Goal: Answer question/provide support

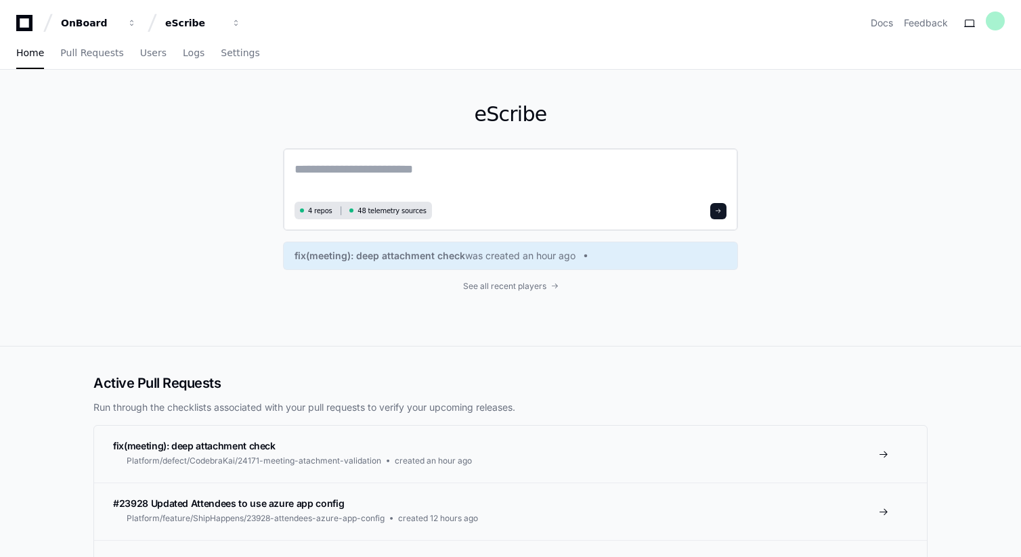
click at [352, 163] on textarea at bounding box center [511, 179] width 432 height 38
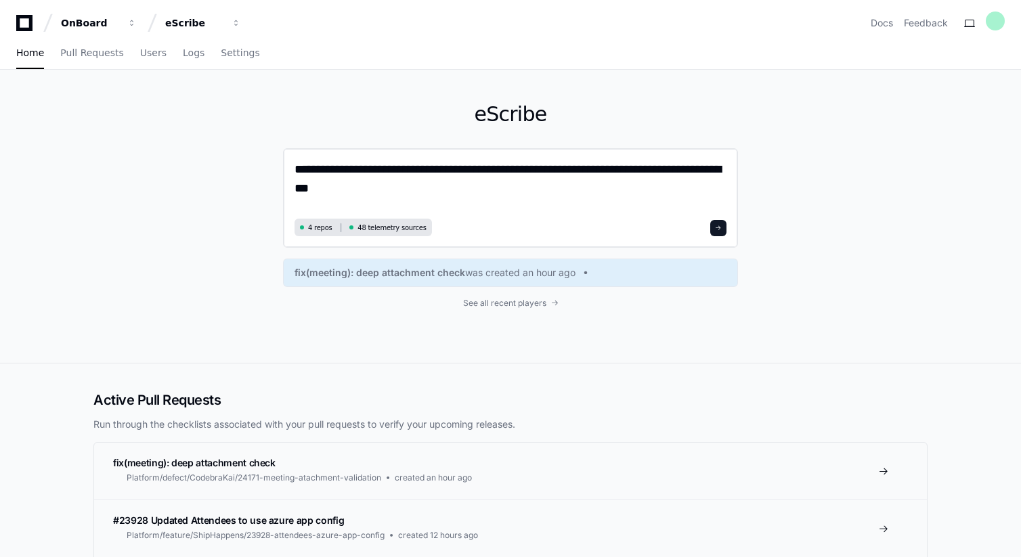
paste textarea "**********"
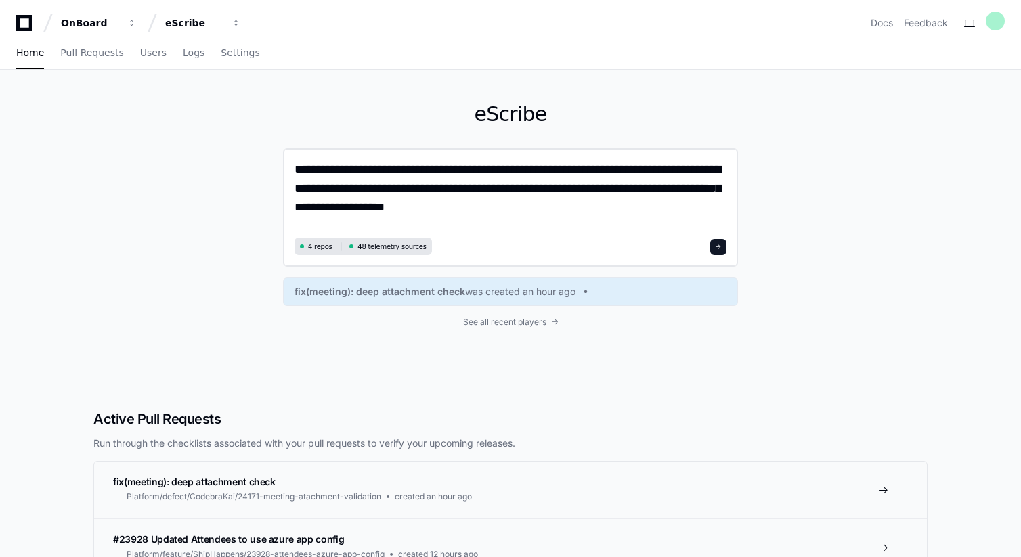
type textarea "**********"
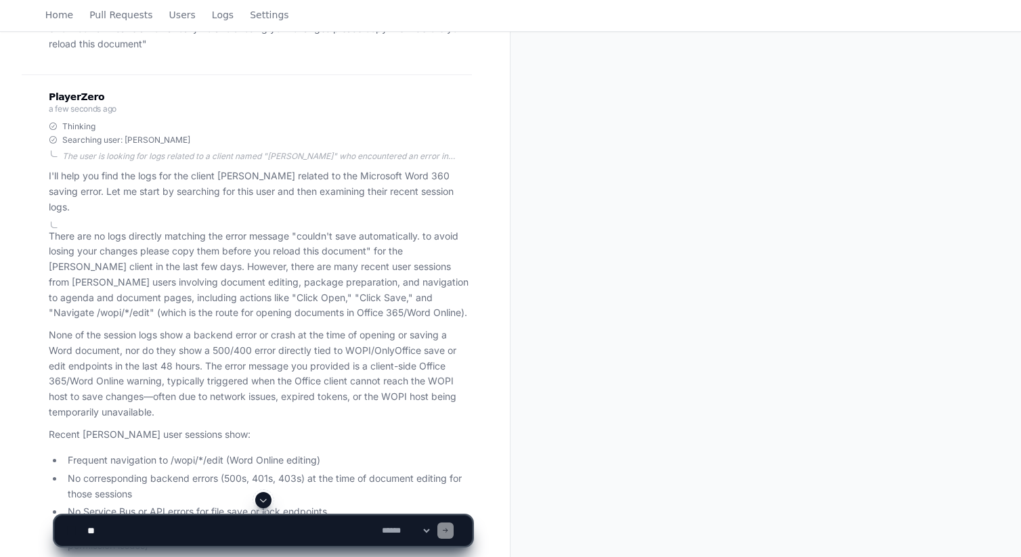
scroll to position [195, 0]
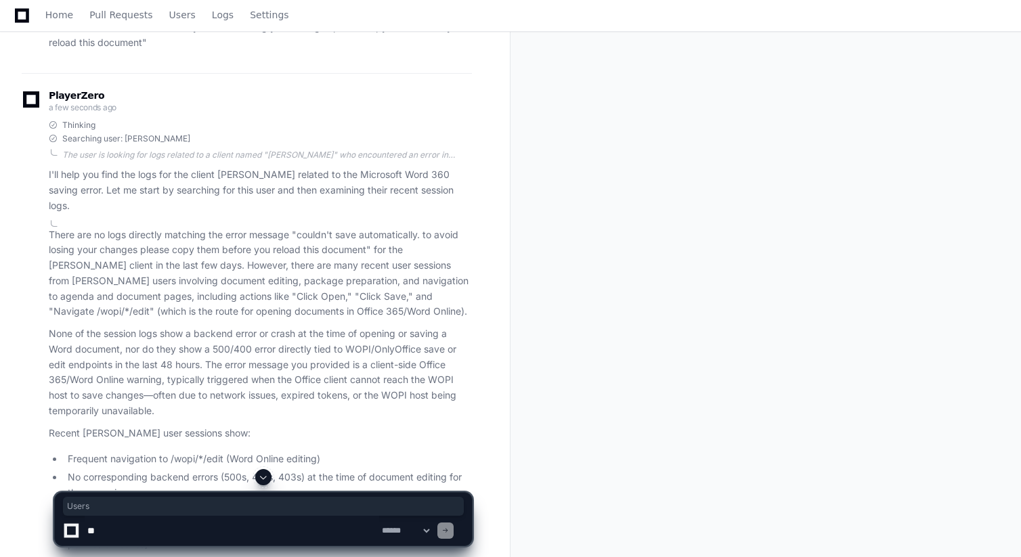
click at [169, 228] on p "There are no logs directly matching the error message "couldn't save automatica…" at bounding box center [260, 274] width 423 height 93
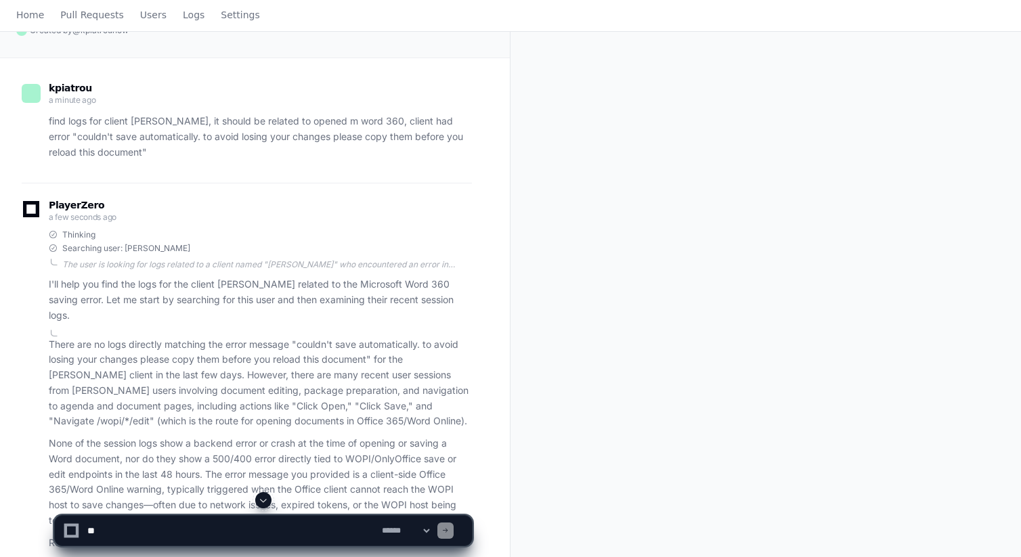
scroll to position [0, 0]
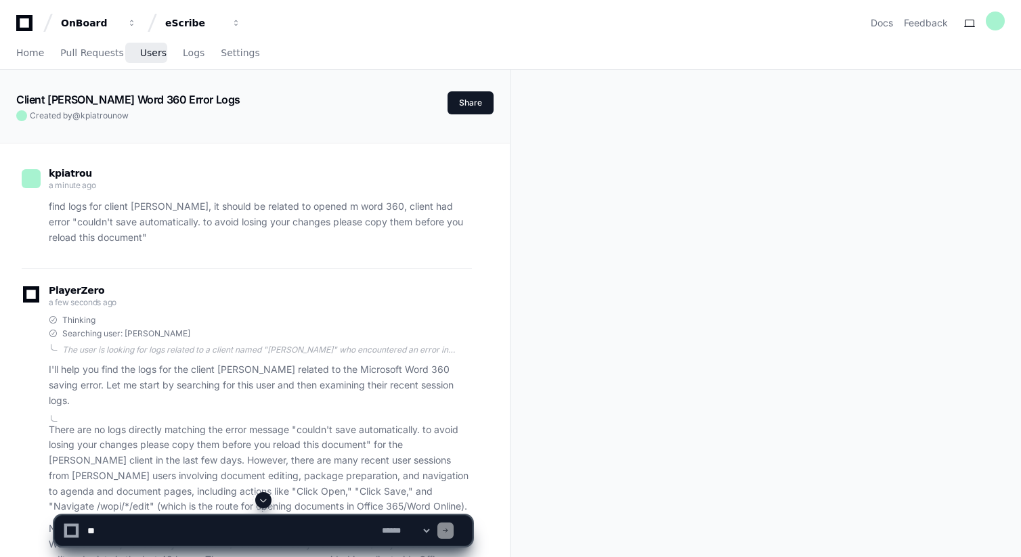
click at [158, 50] on span "Users" at bounding box center [153, 53] width 26 height 8
click at [148, 51] on span "Users" at bounding box center [153, 53] width 26 height 8
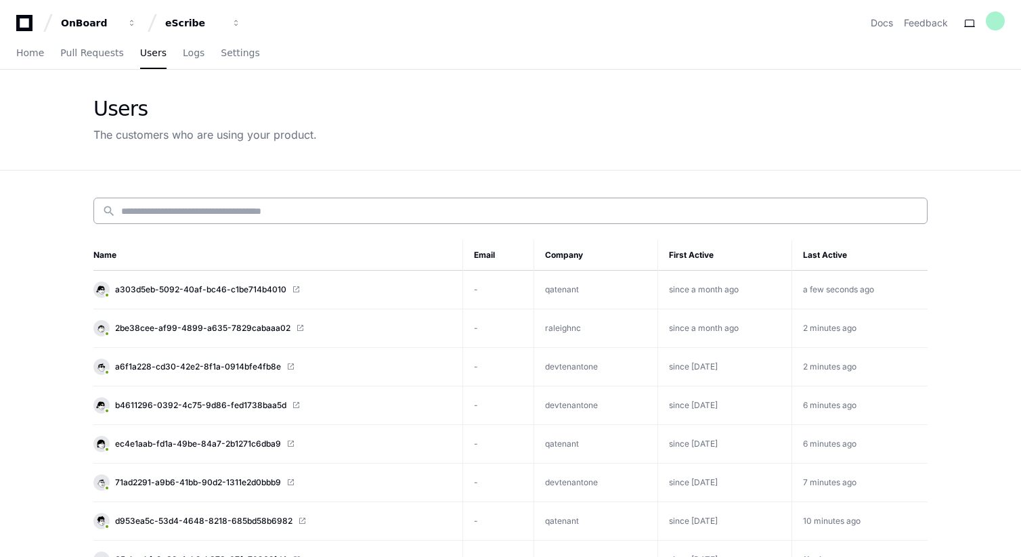
click at [140, 216] on input at bounding box center [520, 212] width 798 height 14
paste input "**********"
type input "**********"
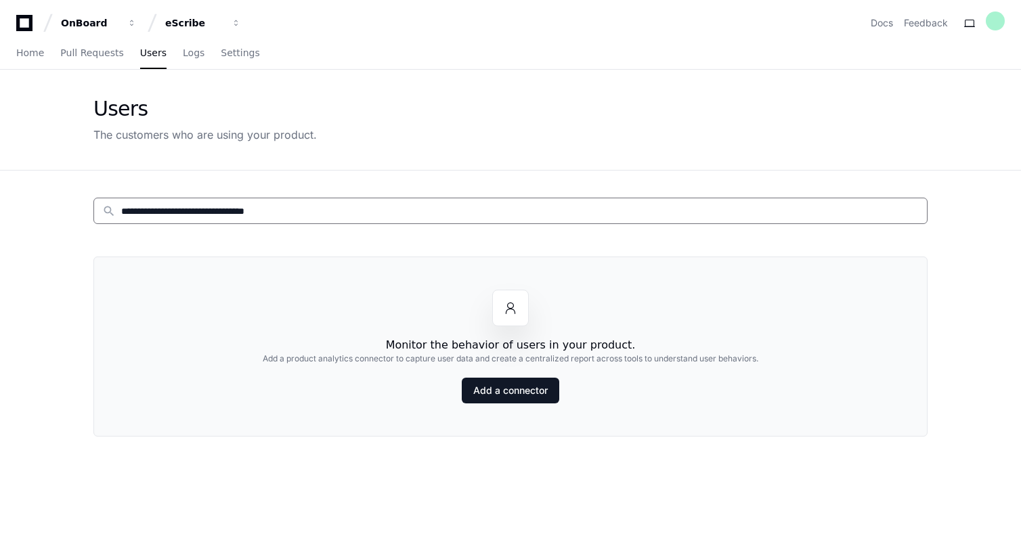
click at [341, 209] on input "**********" at bounding box center [520, 212] width 798 height 14
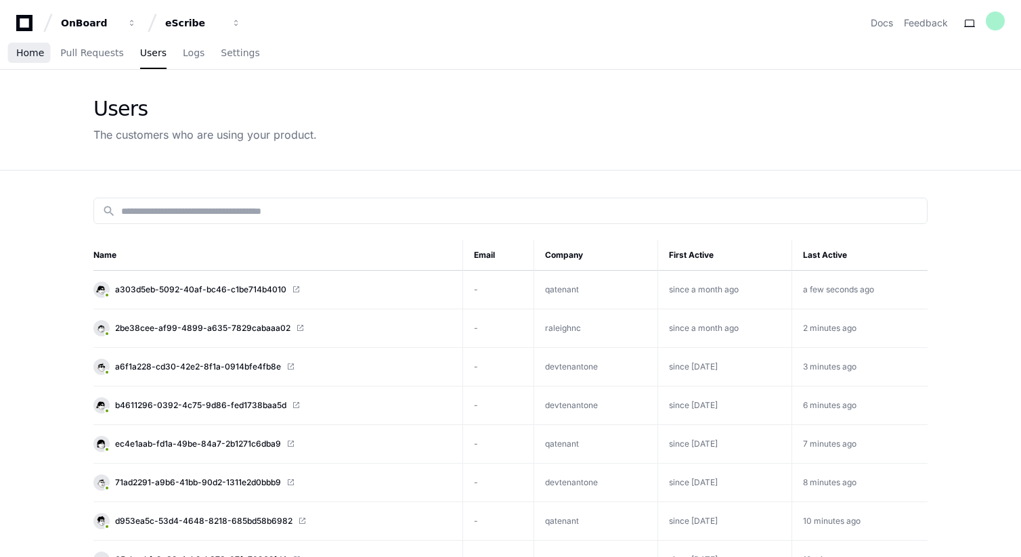
click at [20, 57] on span "Home" at bounding box center [30, 53] width 28 height 8
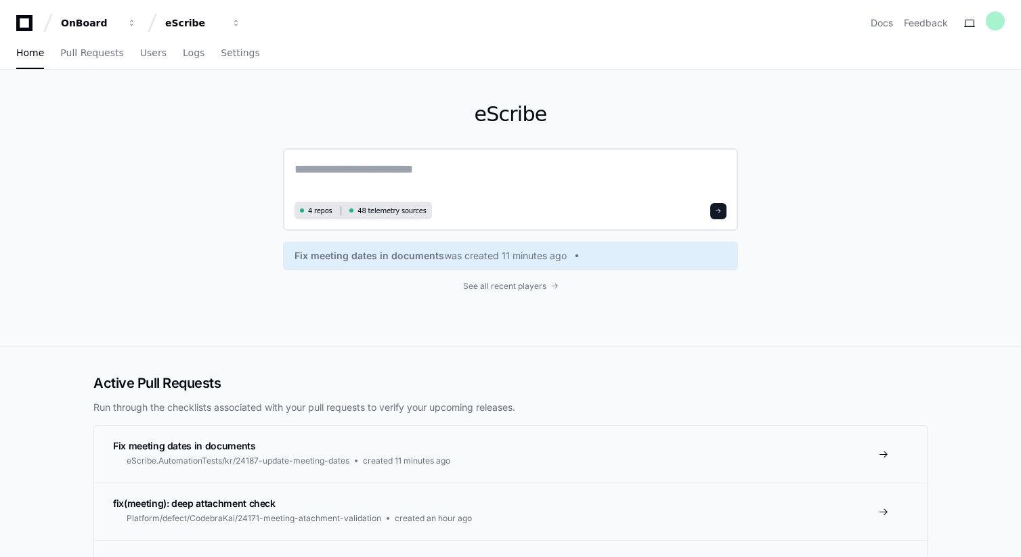
click at [399, 173] on textarea at bounding box center [511, 179] width 432 height 38
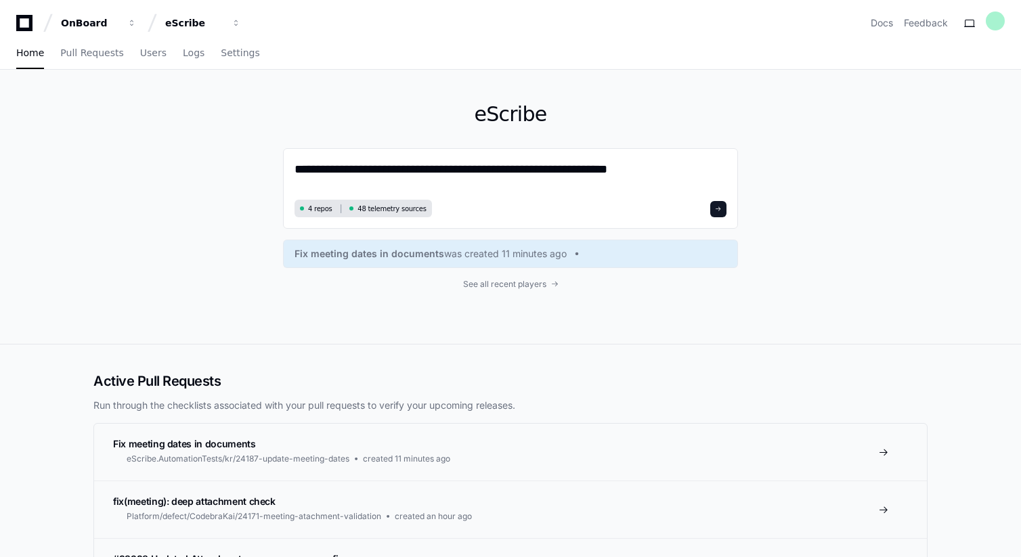
type textarea "**********"
click at [677, 181] on textarea "**********" at bounding box center [511, 178] width 432 height 36
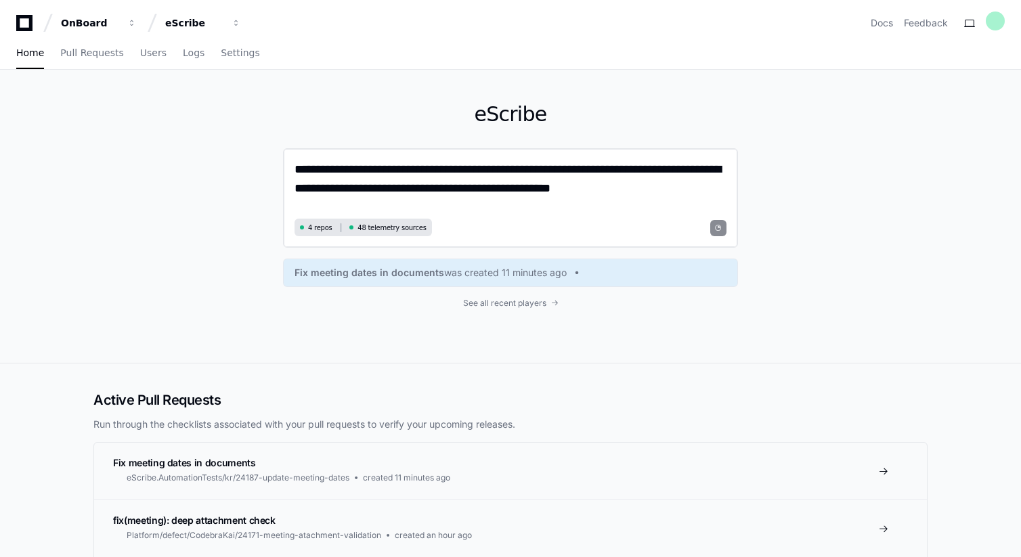
type textarea "**********"
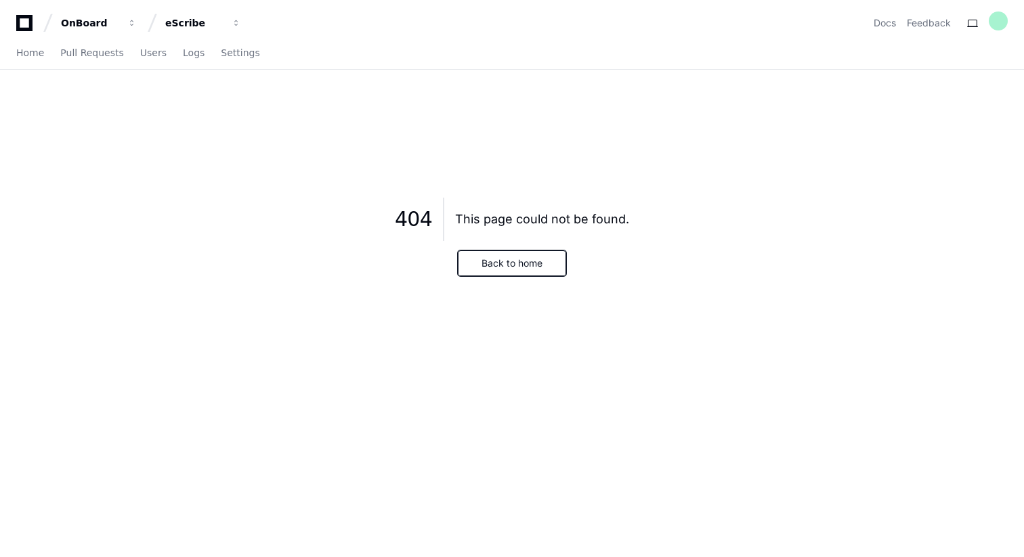
click at [484, 269] on button "Back to home" at bounding box center [512, 264] width 108 height 26
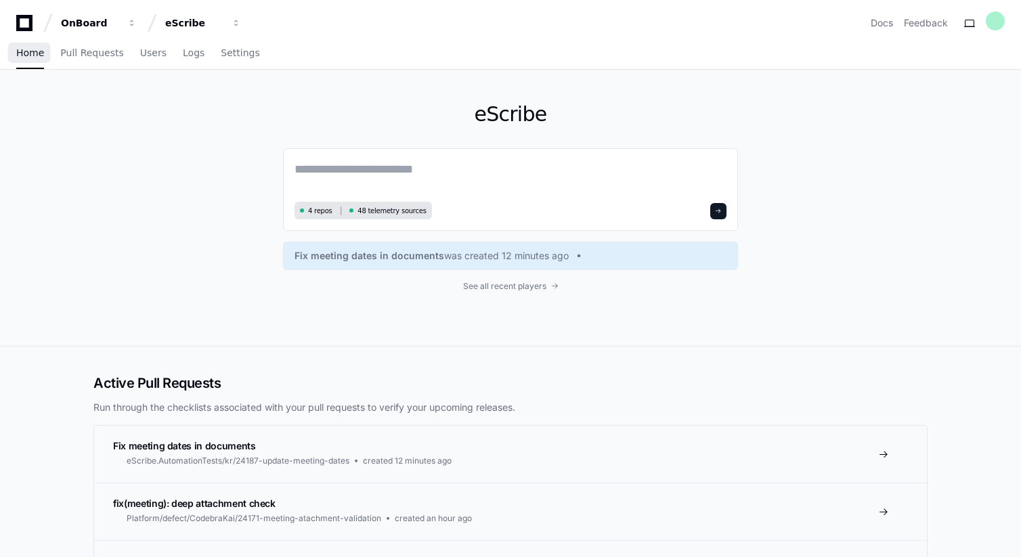
click at [28, 60] on link "Home" at bounding box center [30, 53] width 28 height 31
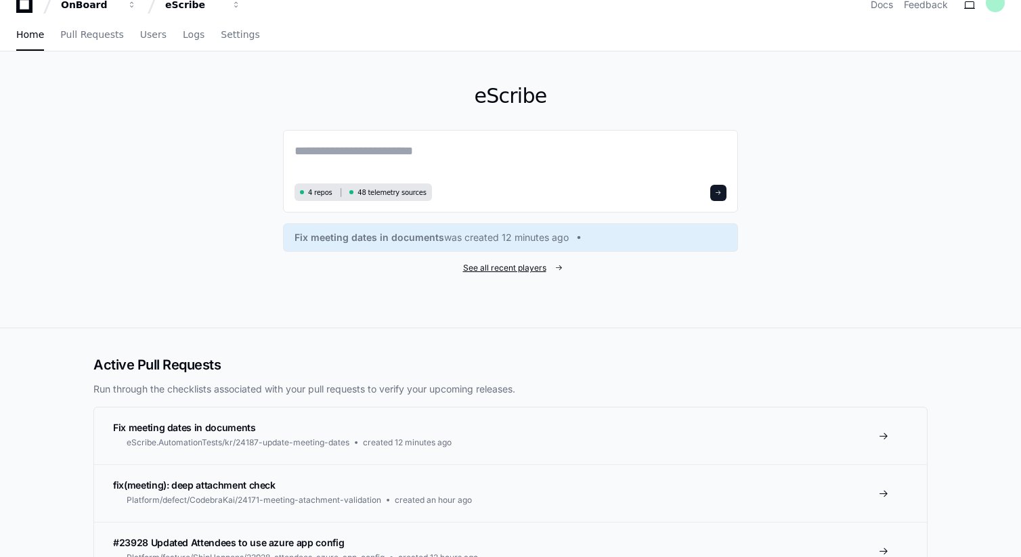
click at [536, 268] on span "See all recent players" at bounding box center [504, 268] width 83 height 11
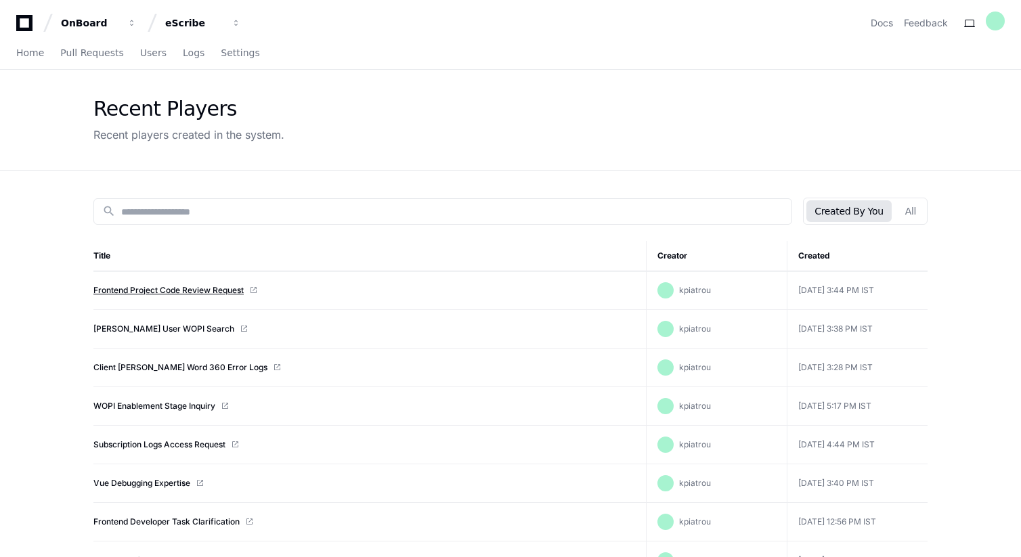
click at [200, 292] on link "Frontend Project Code Review Request" at bounding box center [168, 290] width 150 height 11
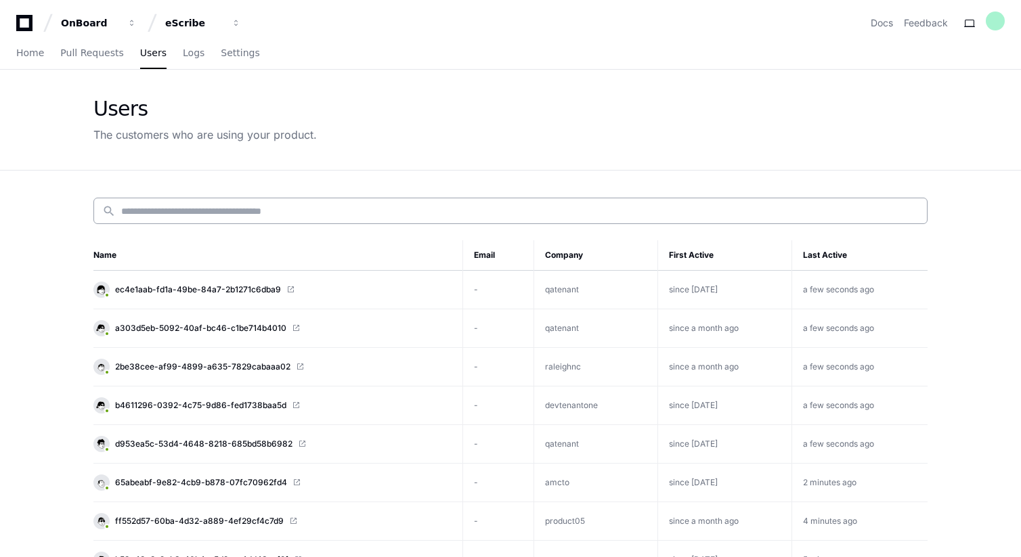
click at [470, 205] on input at bounding box center [520, 212] width 798 height 14
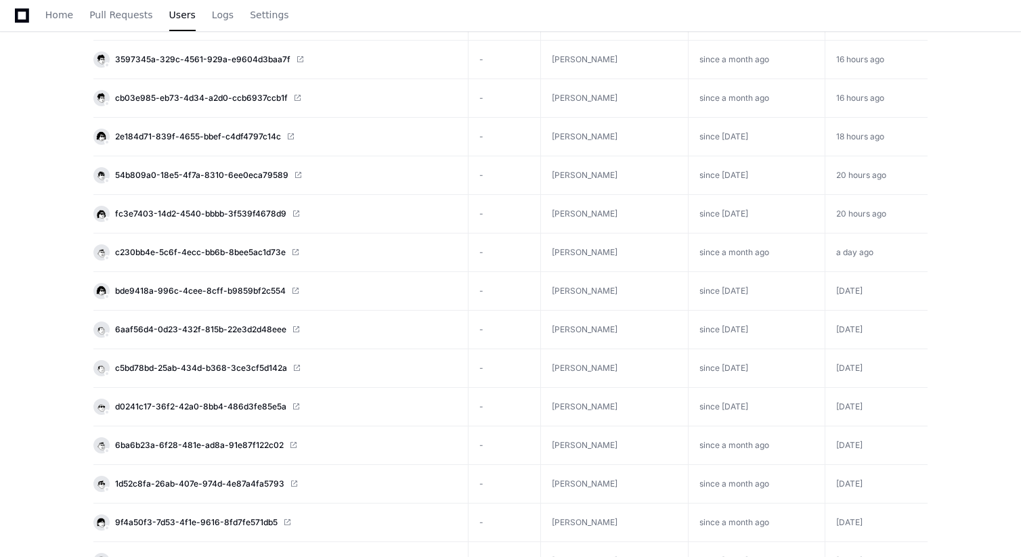
scroll to position [321, 0]
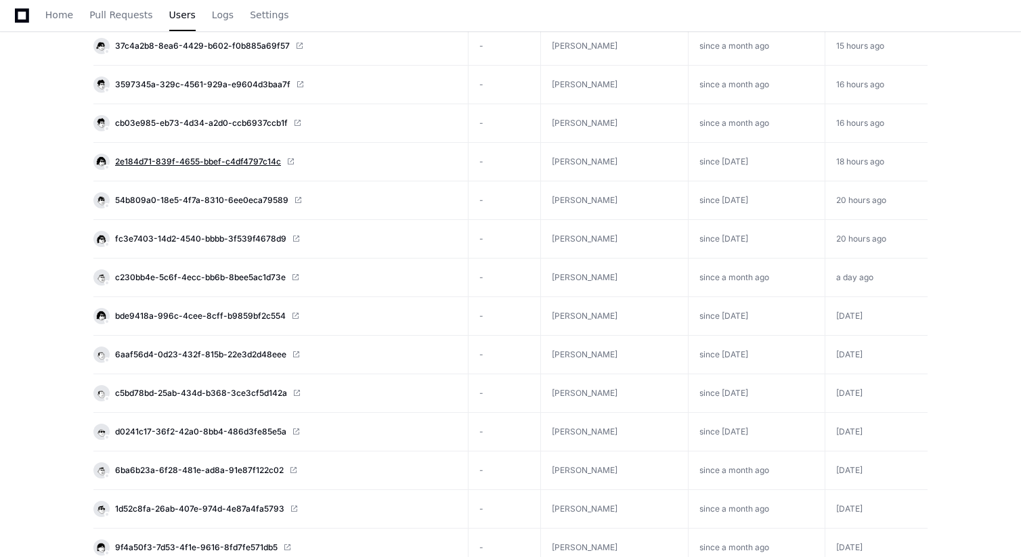
click at [215, 159] on span "2e184d71-839f-4655-bbef-c4df4797c14c" at bounding box center [198, 161] width 166 height 11
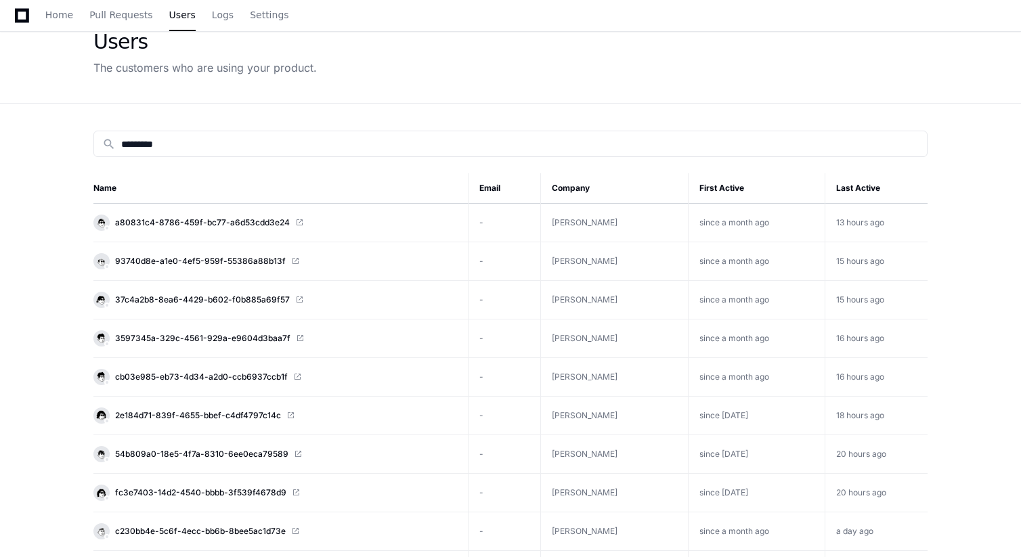
scroll to position [68, 0]
click at [355, 143] on input "*********" at bounding box center [520, 143] width 798 height 14
paste input "*******"
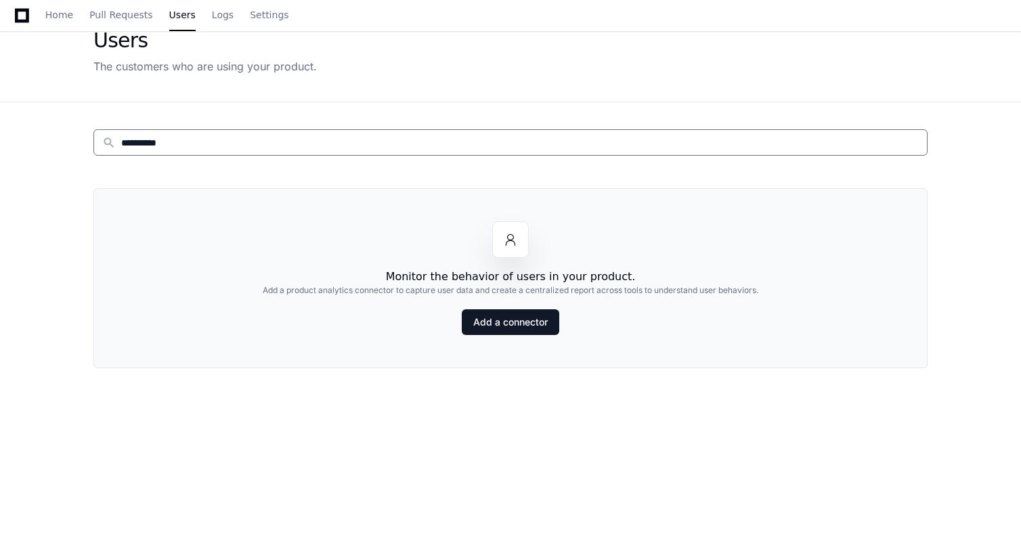
type input "*********"
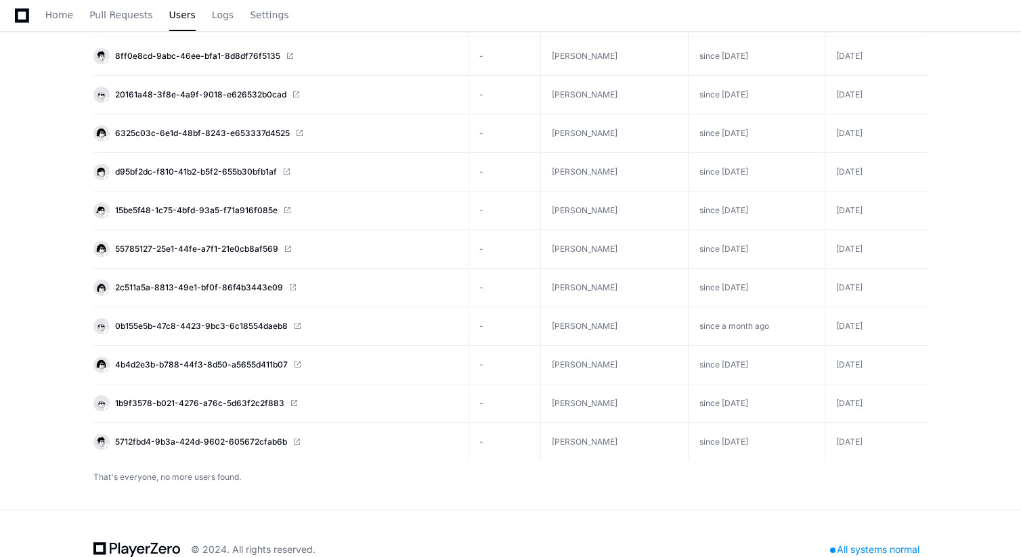
scroll to position [931, 0]
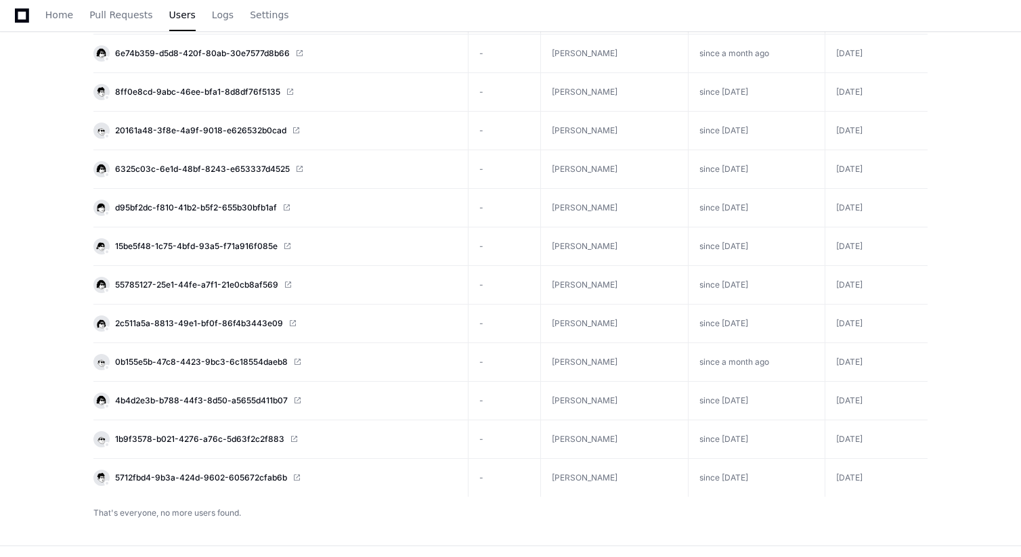
click at [718, 165] on td "since 17 days ago" at bounding box center [757, 169] width 136 height 39
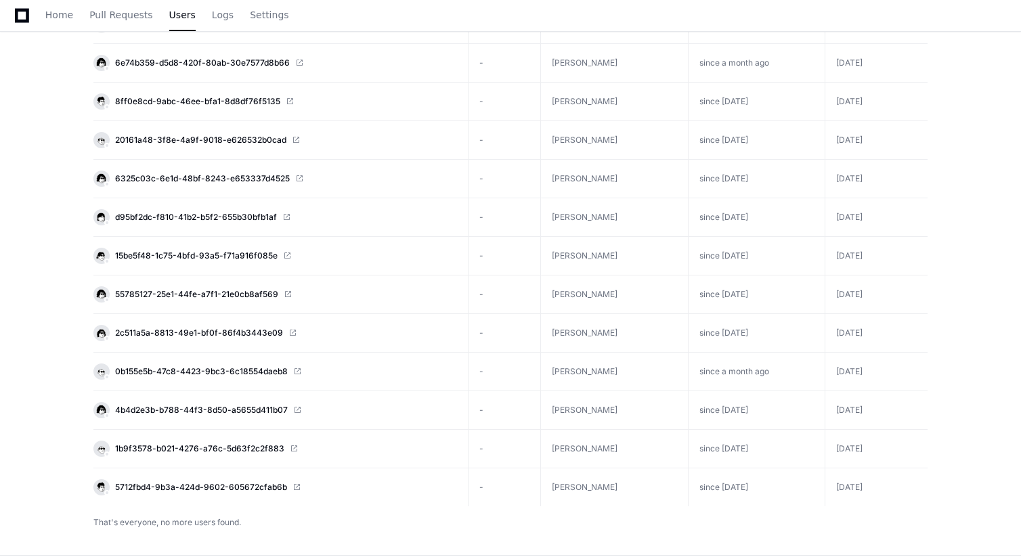
scroll to position [910, 0]
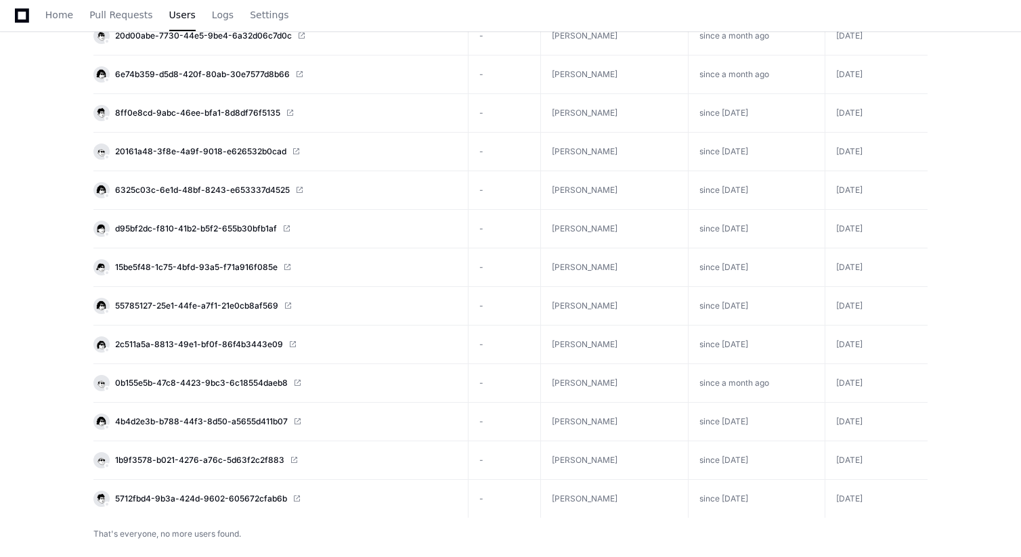
click at [297, 191] on span at bounding box center [299, 190] width 8 height 8
click at [292, 150] on span at bounding box center [296, 152] width 8 height 8
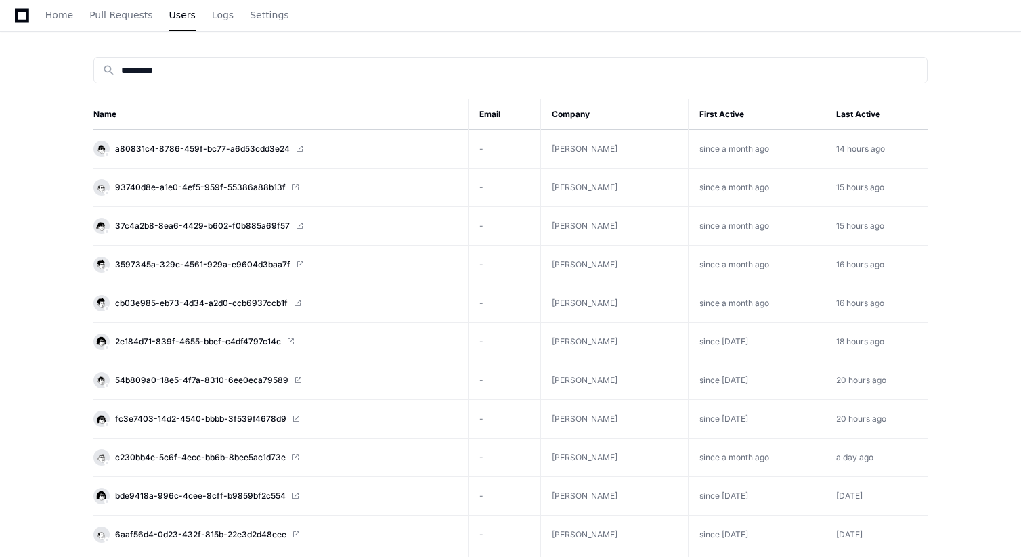
scroll to position [0, 0]
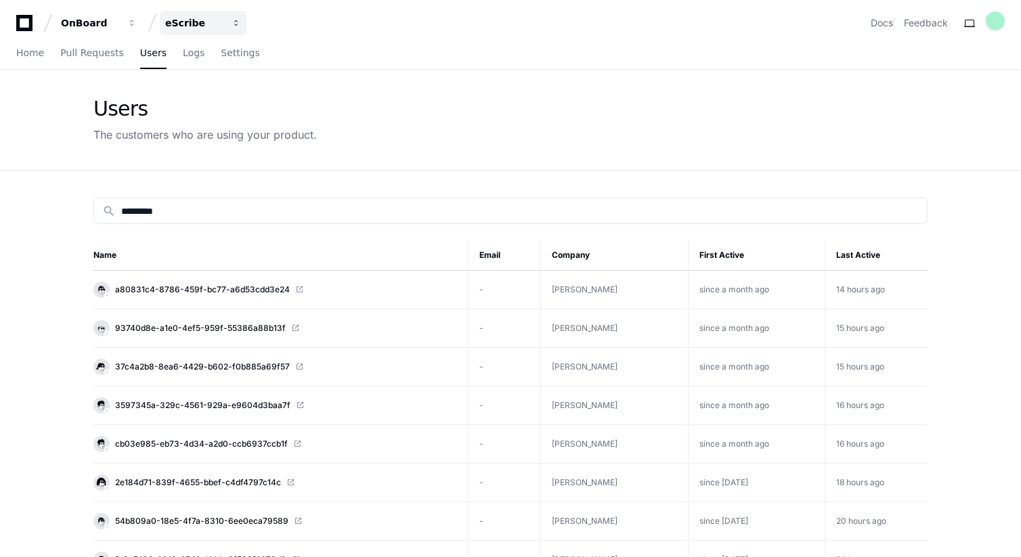
click at [188, 26] on div "eScribe" at bounding box center [194, 23] width 58 height 14
click at [459, 119] on div "Users The customers who are using your product." at bounding box center [510, 120] width 834 height 46
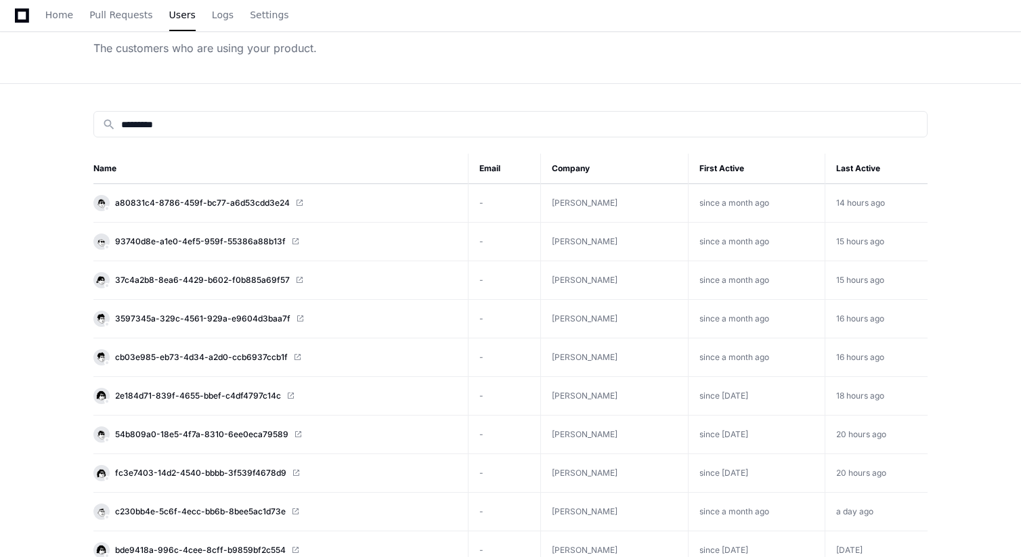
scroll to position [87, 0]
click at [300, 200] on span at bounding box center [299, 202] width 8 height 8
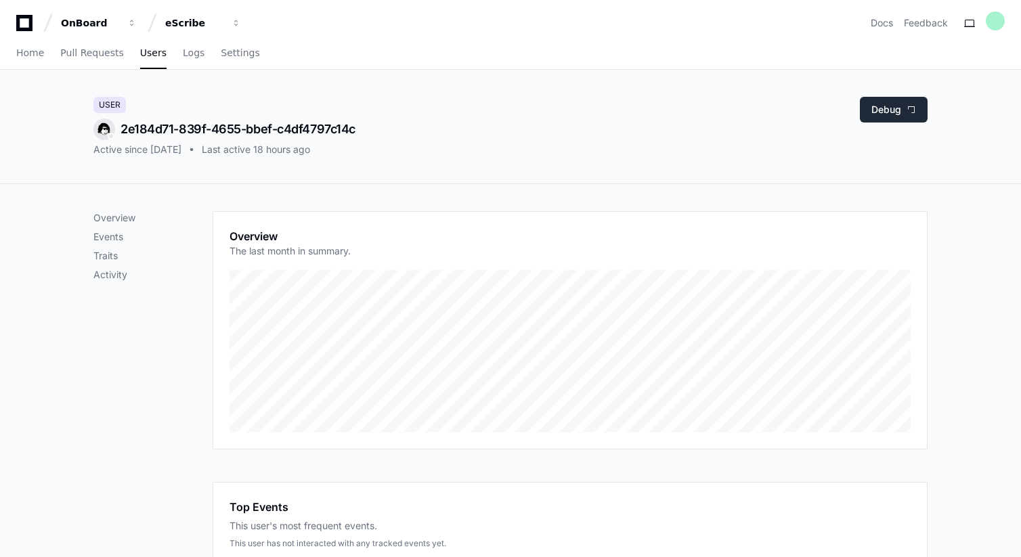
click at [889, 104] on button "Debug" at bounding box center [894, 110] width 68 height 26
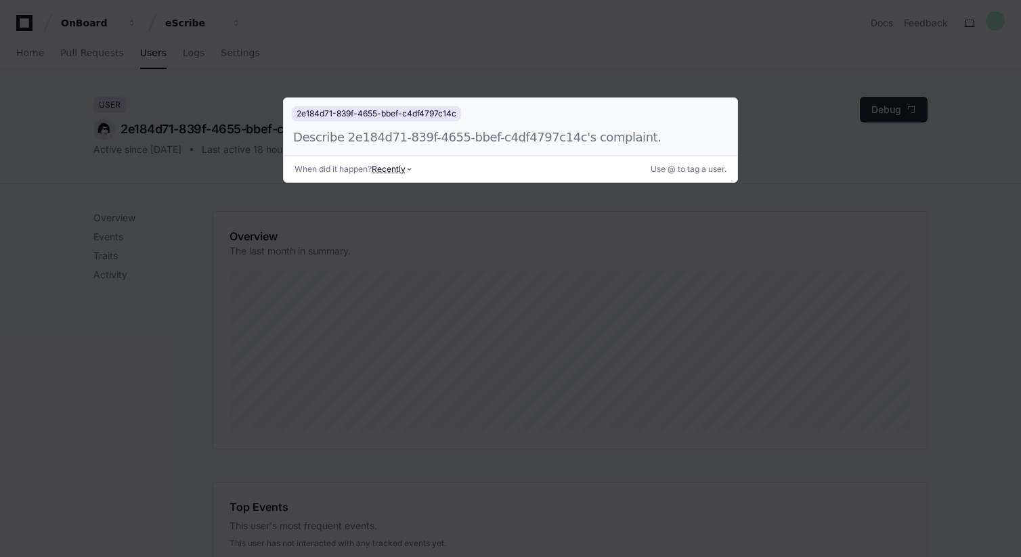
click at [462, 137] on div at bounding box center [495, 137] width 406 height 19
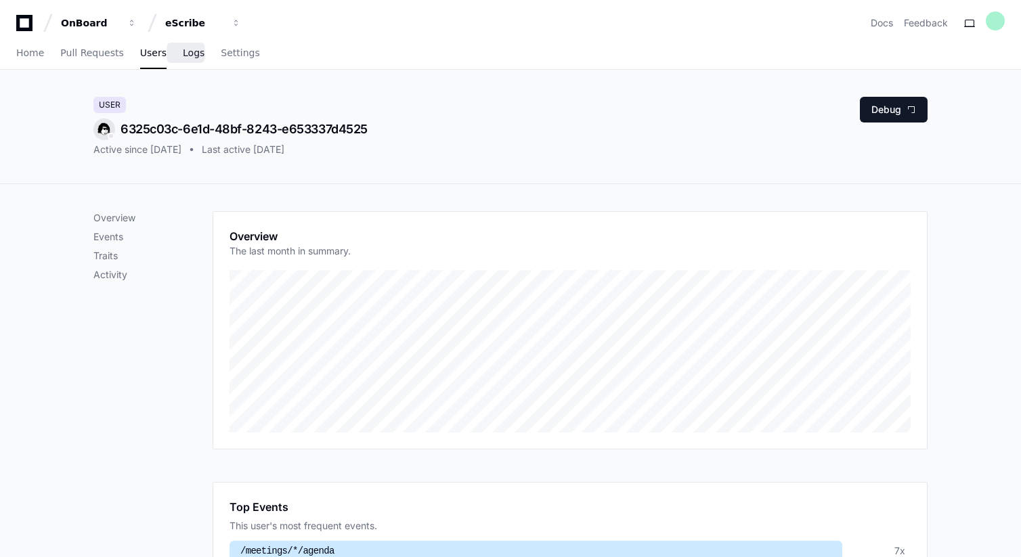
click at [184, 54] on span "Logs" at bounding box center [194, 53] width 22 height 8
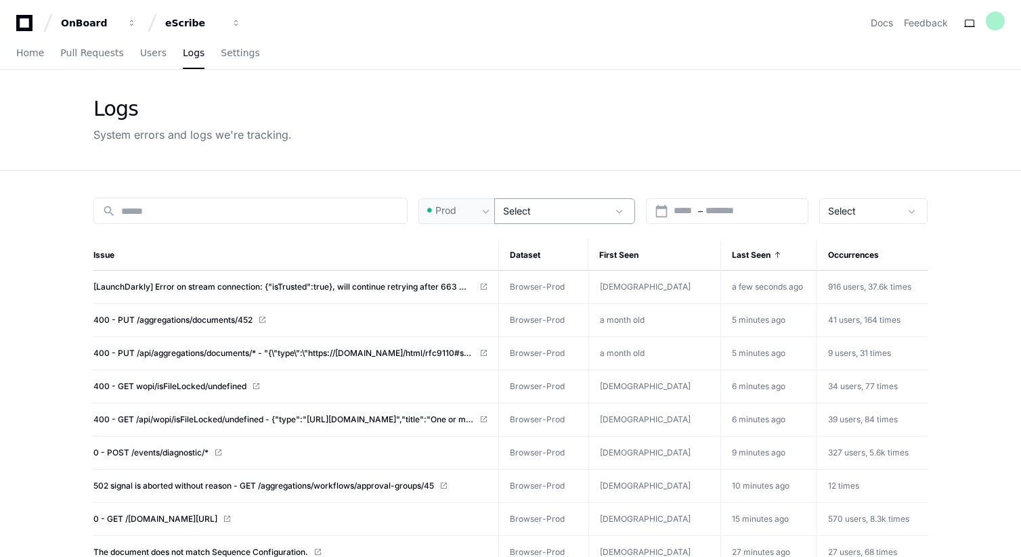
click at [547, 210] on div "Select" at bounding box center [555, 212] width 104 height 14
click at [712, 220] on div at bounding box center [510, 278] width 1021 height 557
click at [710, 209] on input "text" at bounding box center [736, 212] width 60 height 14
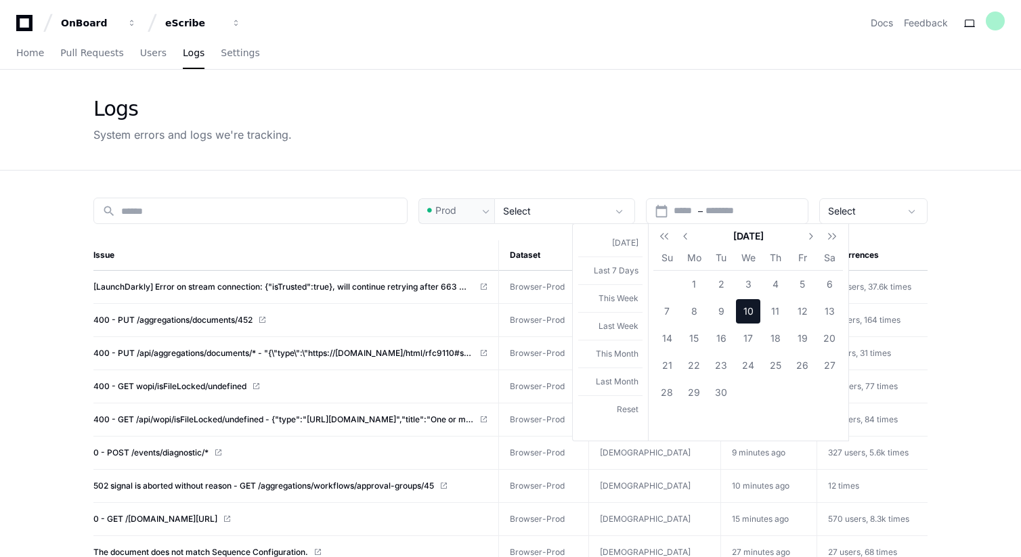
click at [751, 314] on span "10" at bounding box center [748, 311] width 24 height 24
type input "**********"
click at [862, 211] on div at bounding box center [510, 278] width 1021 height 557
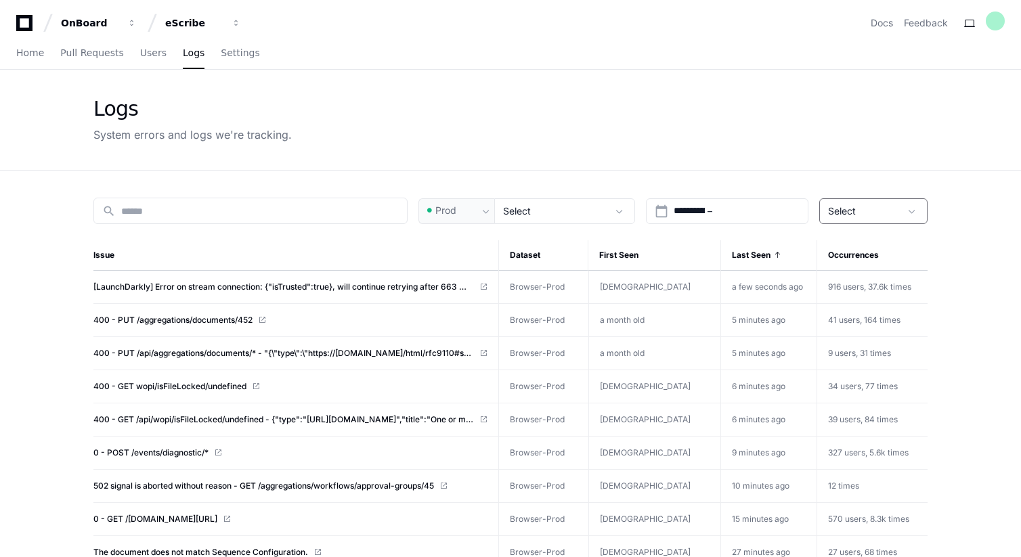
click at [895, 209] on div "Select" at bounding box center [864, 212] width 72 height 14
click at [772, 214] on div at bounding box center [510, 278] width 1021 height 557
click at [762, 211] on input "text" at bounding box center [745, 212] width 60 height 14
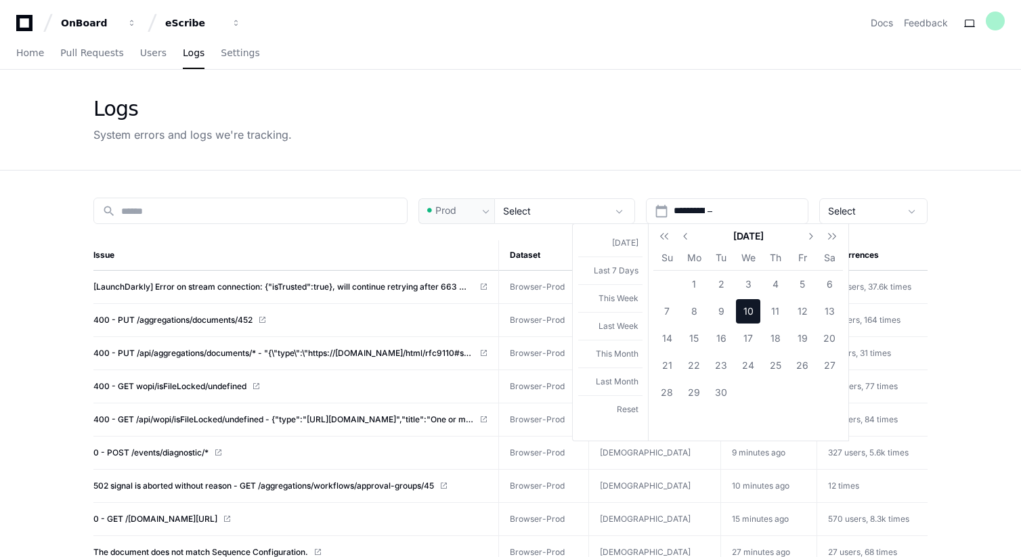
click at [746, 314] on span "10" at bounding box center [748, 311] width 24 height 24
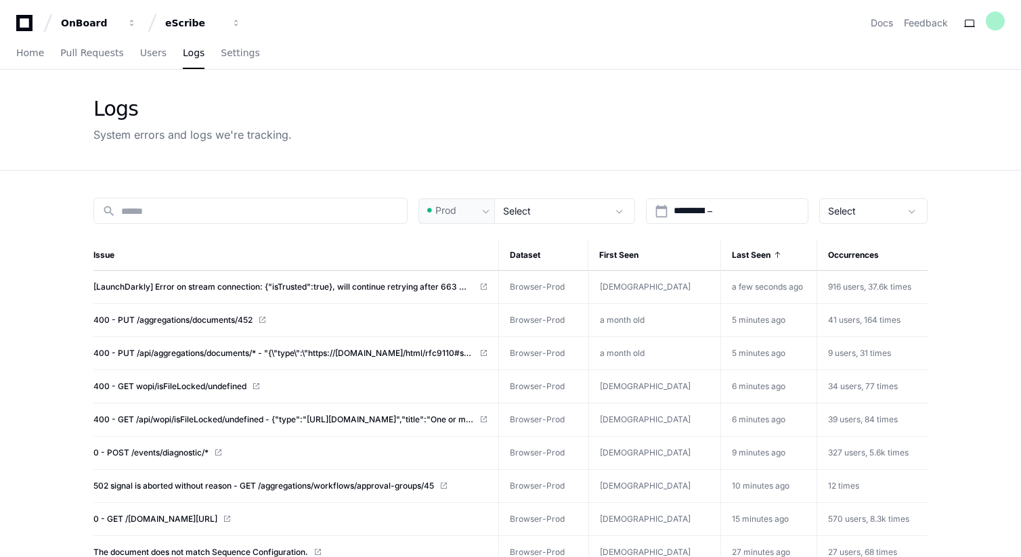
type input "**********"
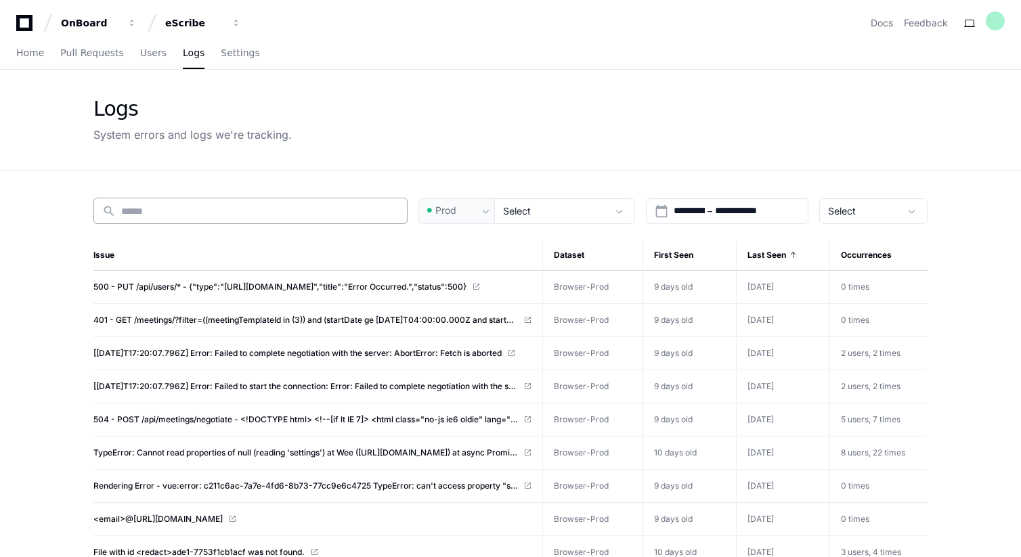
click at [260, 222] on div "search" at bounding box center [250, 211] width 314 height 26
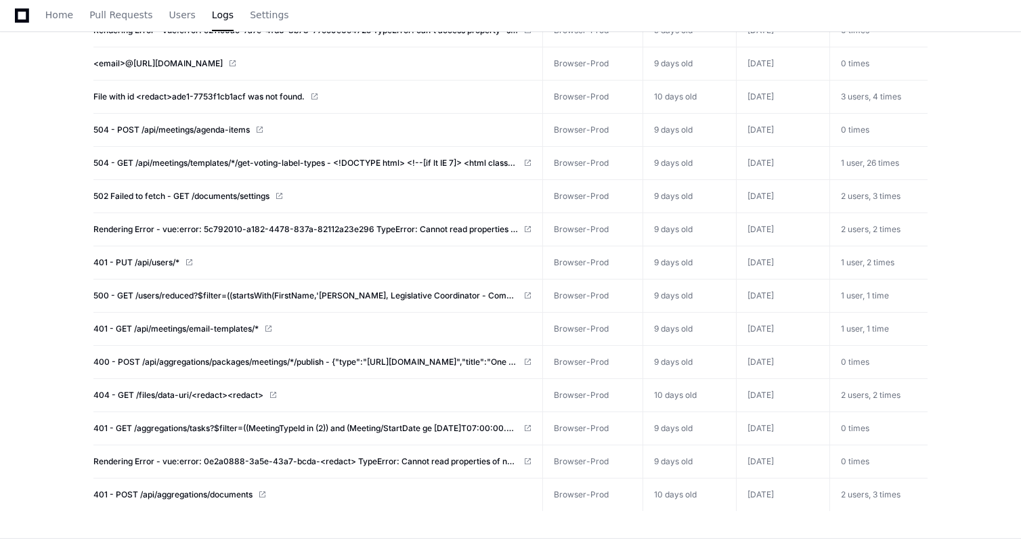
scroll to position [454, 0]
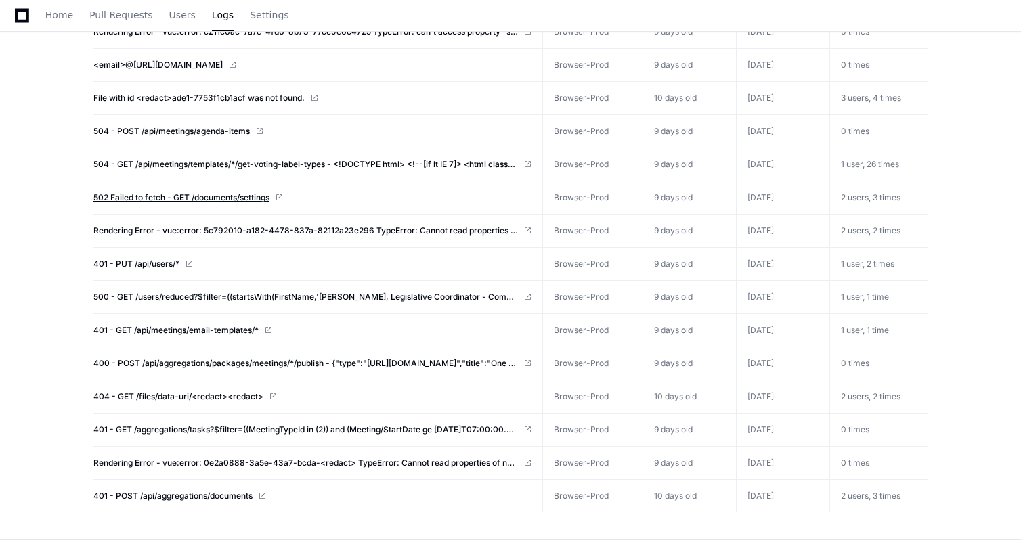
click at [243, 198] on span "502 Failed to fetch - GET /documents/settings" at bounding box center [181, 197] width 176 height 11
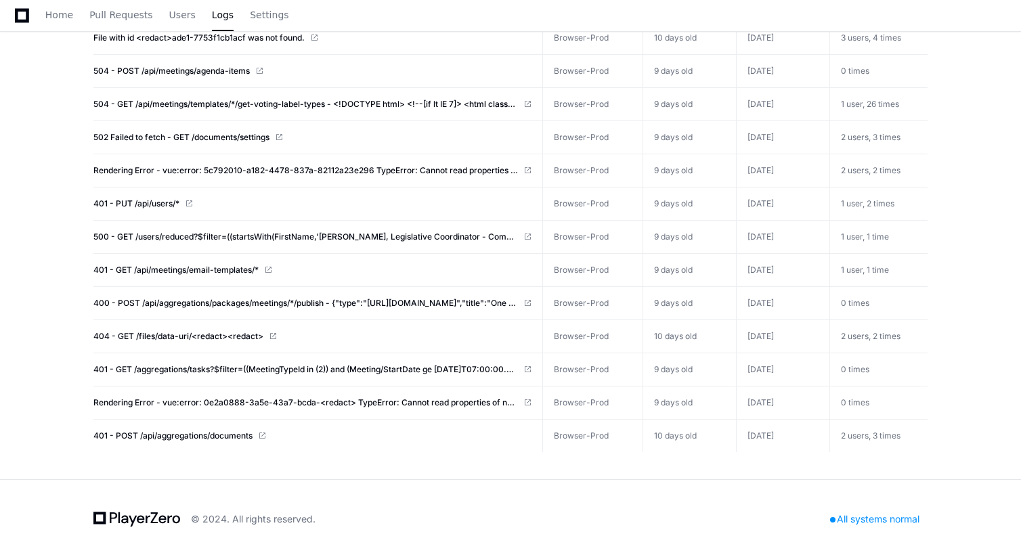
scroll to position [515, 0]
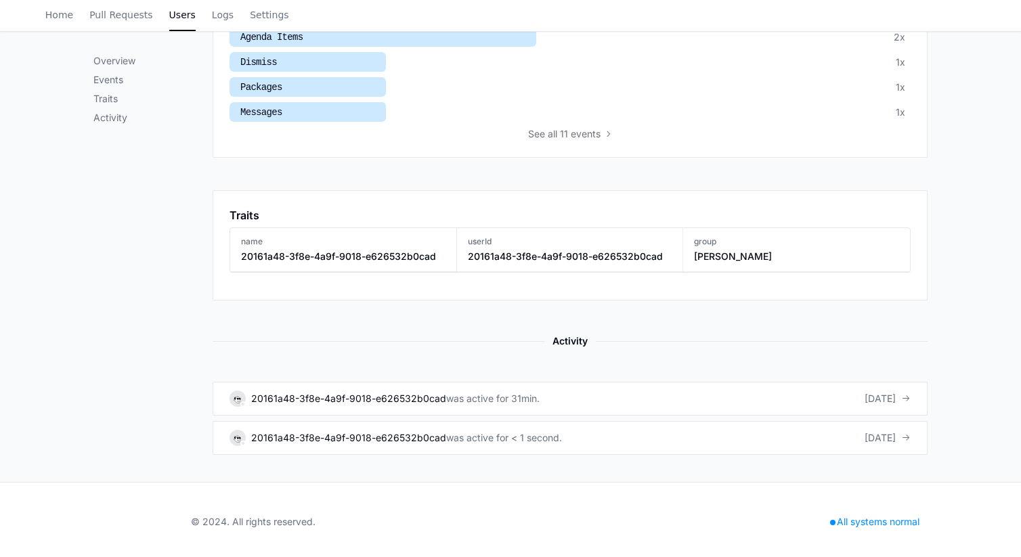
scroll to position [542, 0]
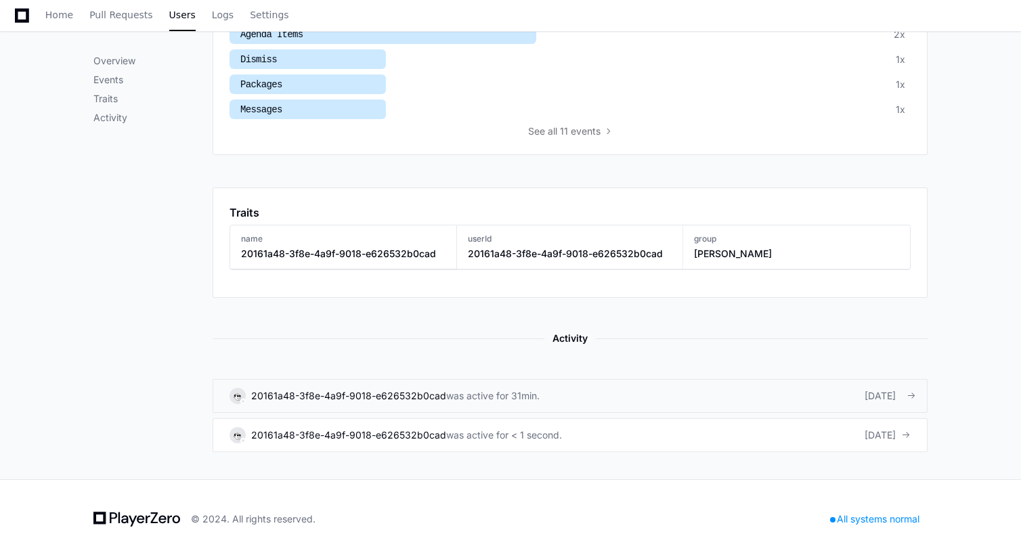
click at [586, 399] on link "20161a48-3f8e-4a9f-9018-e626532b0cad was active for 31min. [DATE]" at bounding box center [570, 396] width 715 height 34
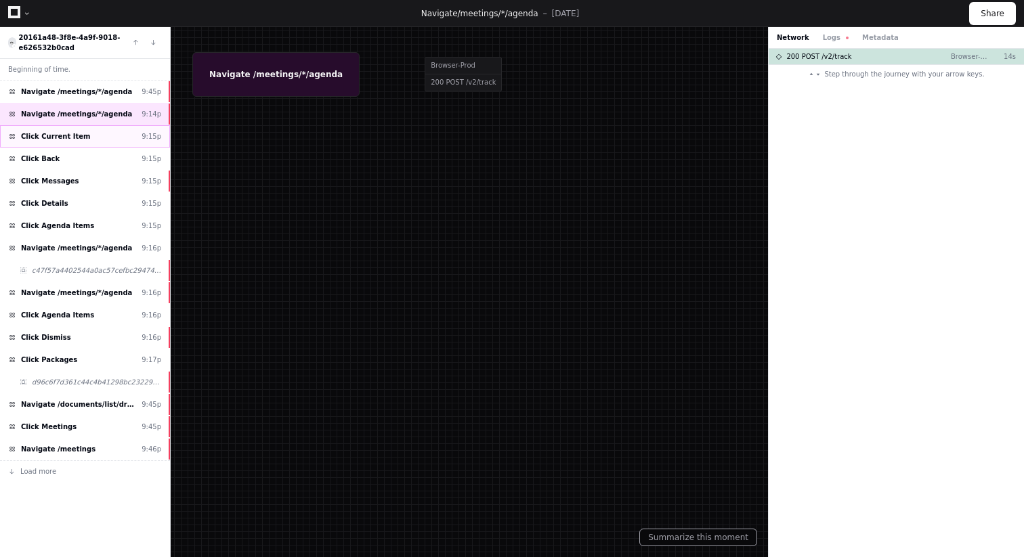
click at [85, 135] on div "Click Current Item 9:15p" at bounding box center [85, 136] width 170 height 22
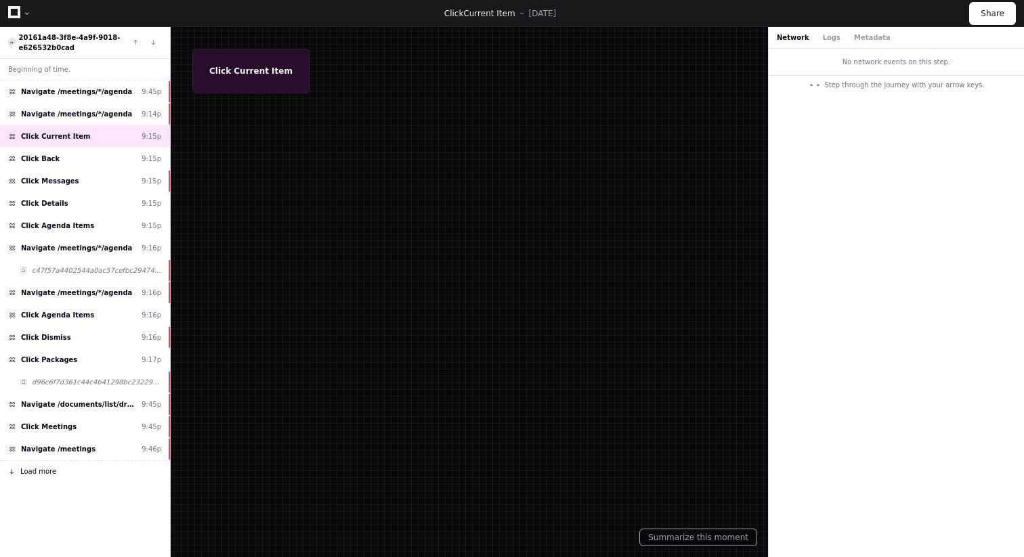
click at [43, 481] on button "Load more" at bounding box center [85, 472] width 170 height 22
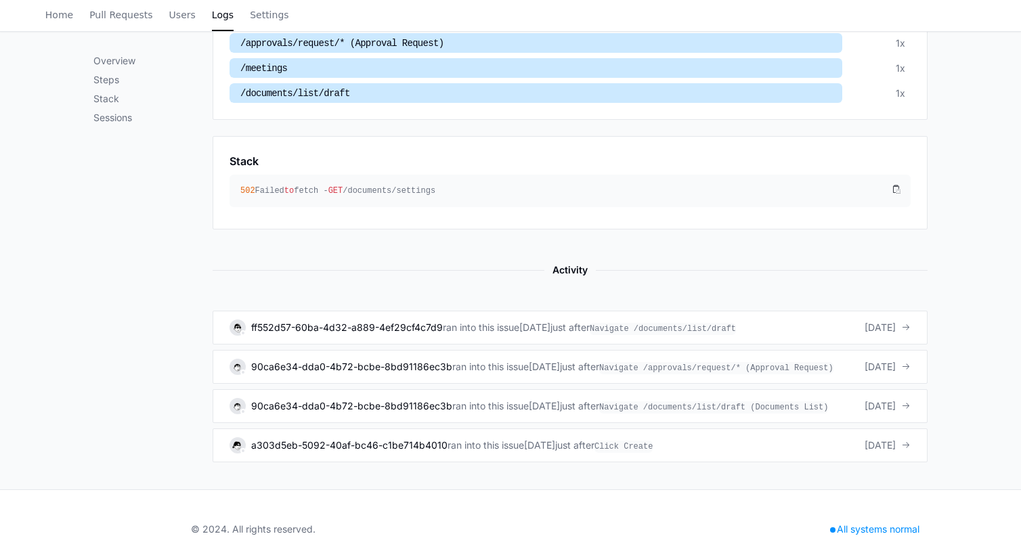
scroll to position [610, 0]
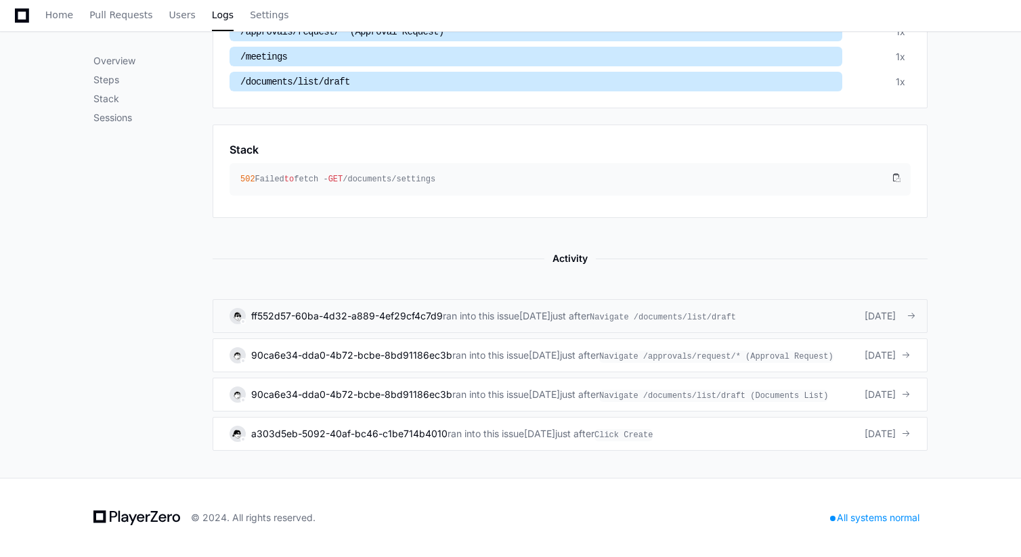
click at [785, 308] on div "ff552d57-60ba-4d32-a889-4ef29cf4c7d9 ran into this issue [DATE] just after Navi…" at bounding box center [570, 316] width 681 height 16
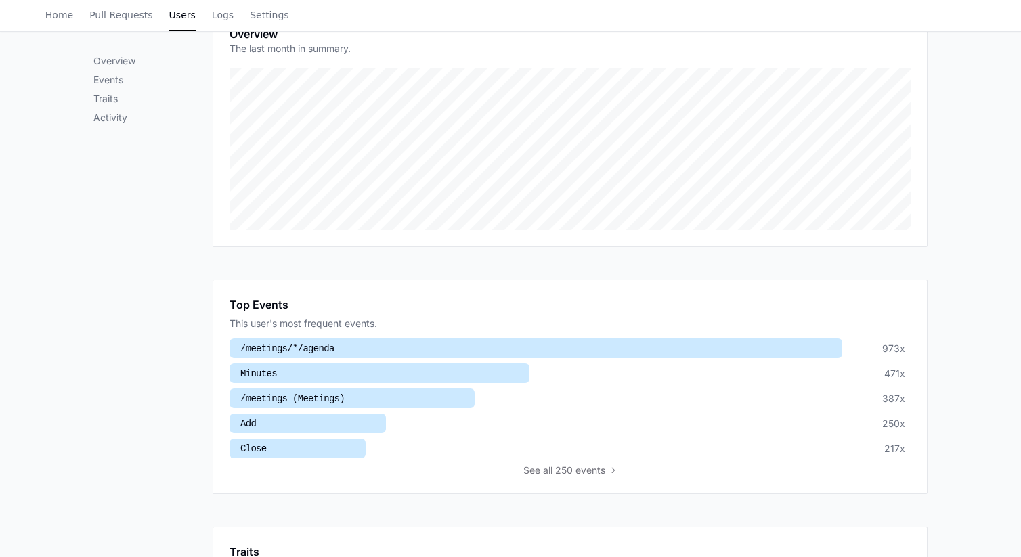
scroll to position [211, 0]
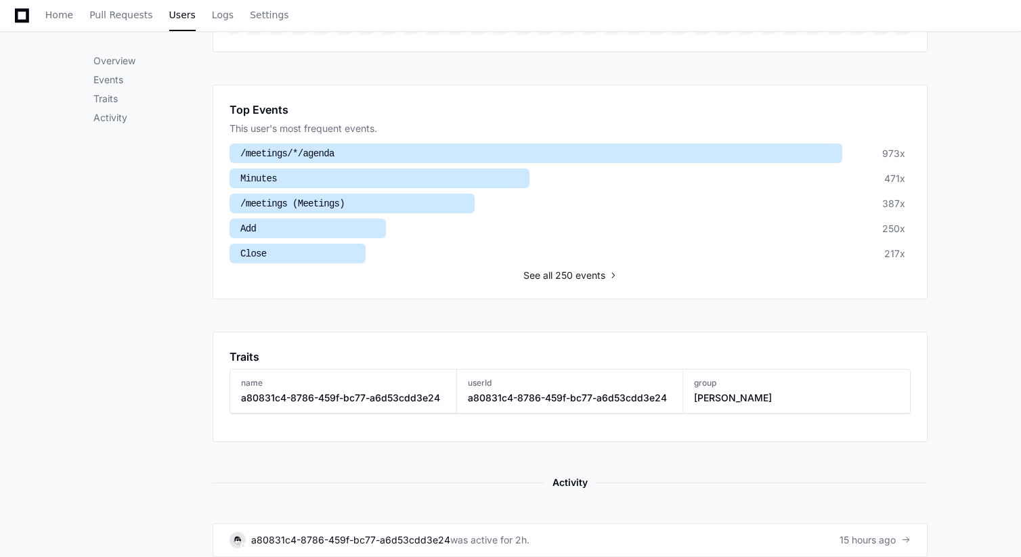
click at [584, 274] on span "all 250 events" at bounding box center [574, 276] width 62 height 14
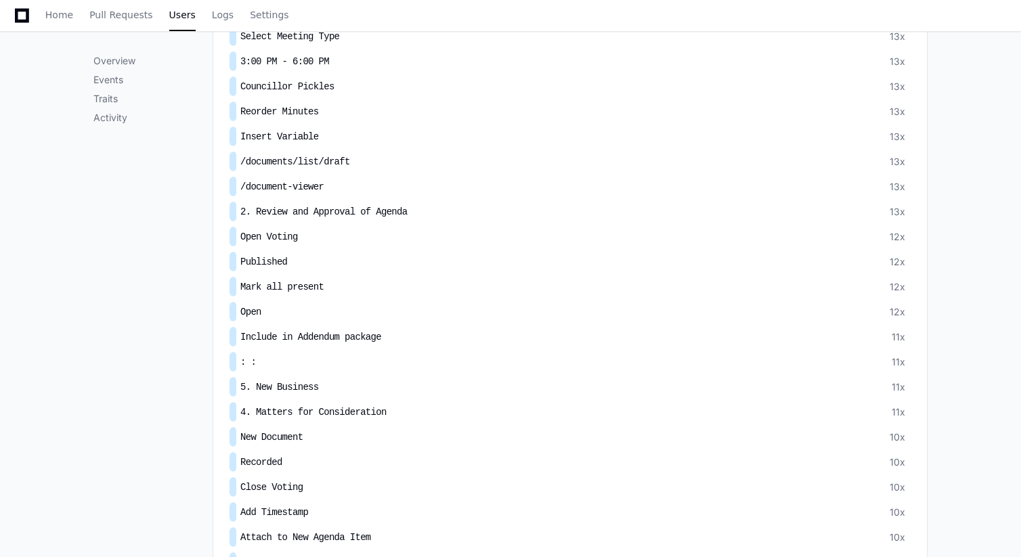
scroll to position [1558, 0]
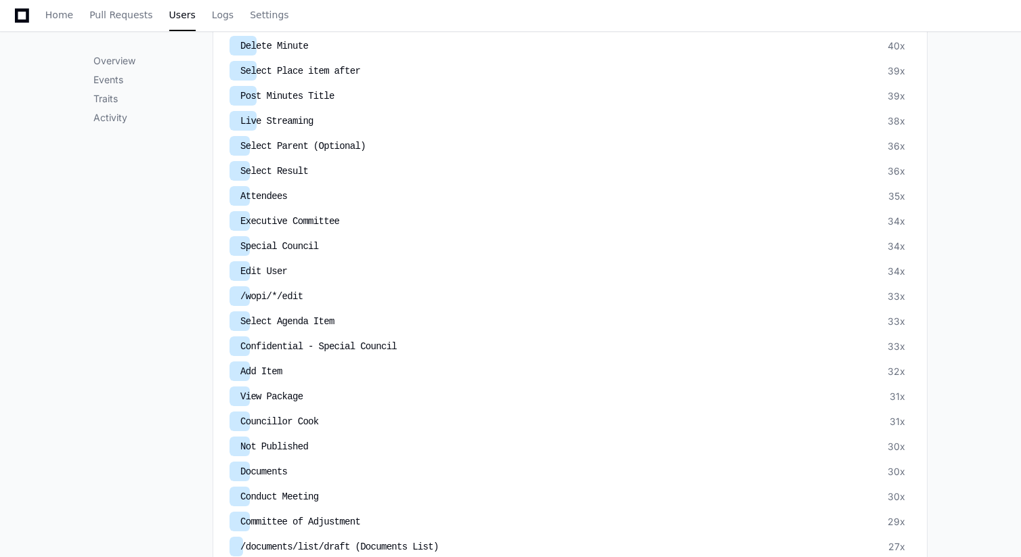
click at [254, 291] on span "/wopi/*/edit" at bounding box center [271, 296] width 62 height 11
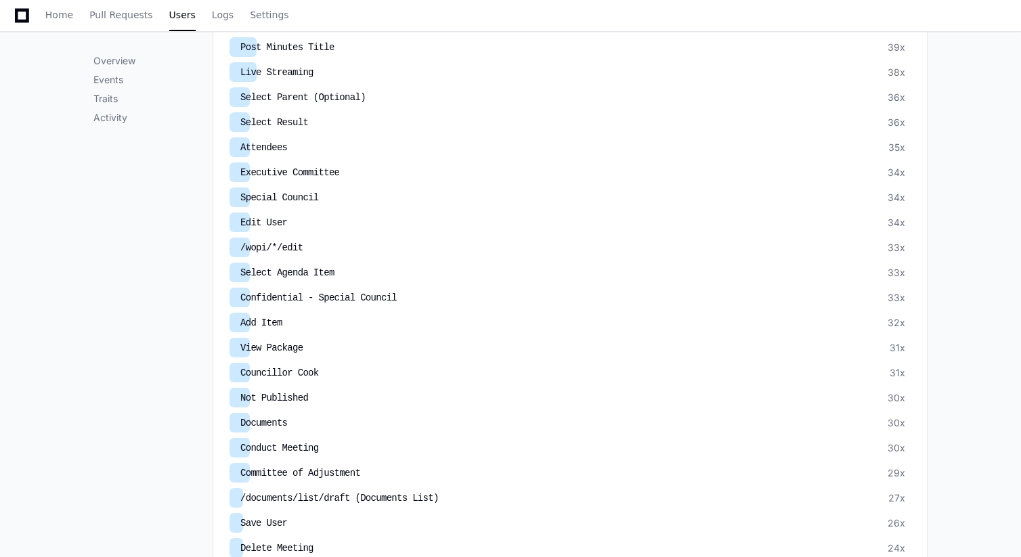
scroll to position [1631, 0]
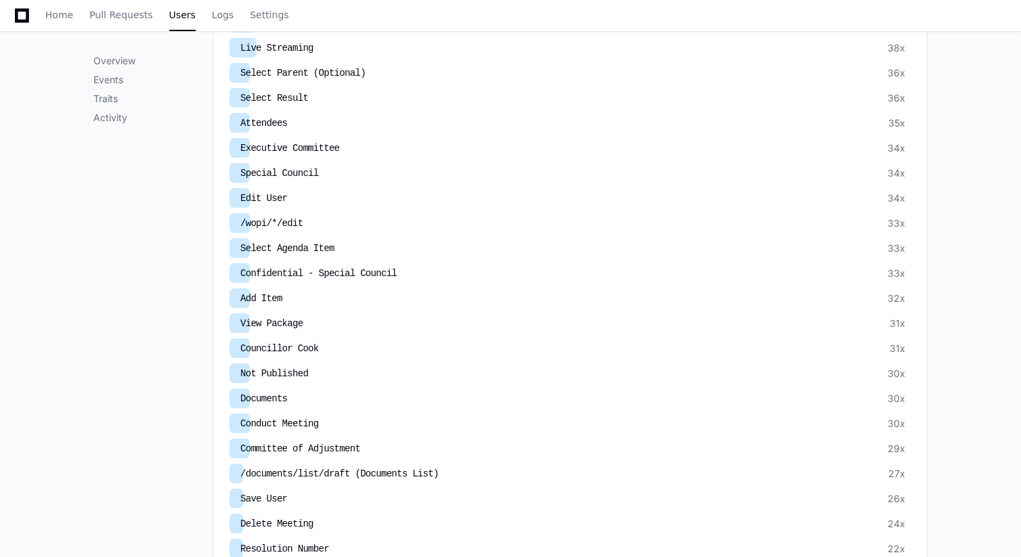
click at [243, 218] on span "/wopi/*/edit" at bounding box center [271, 223] width 62 height 11
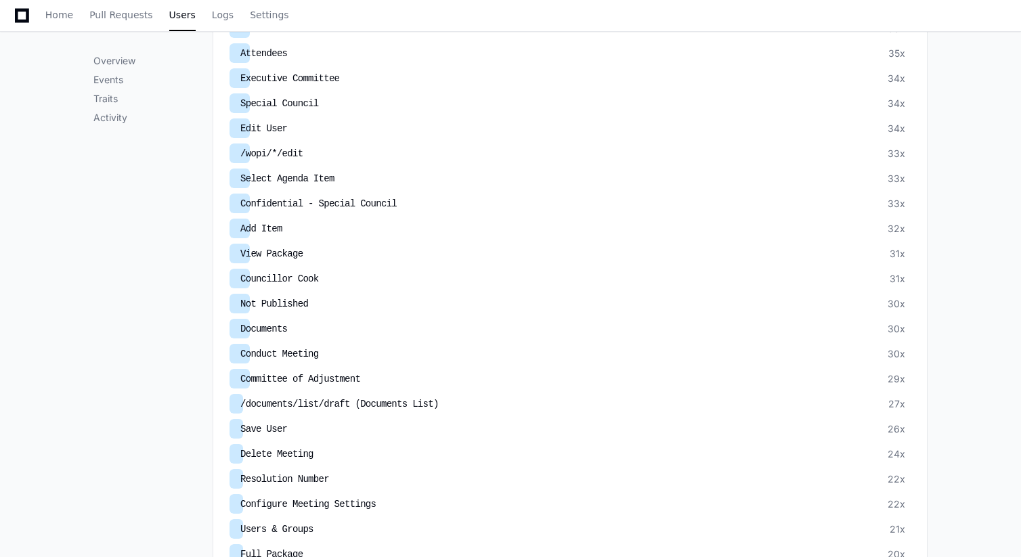
scroll to position [1704, 0]
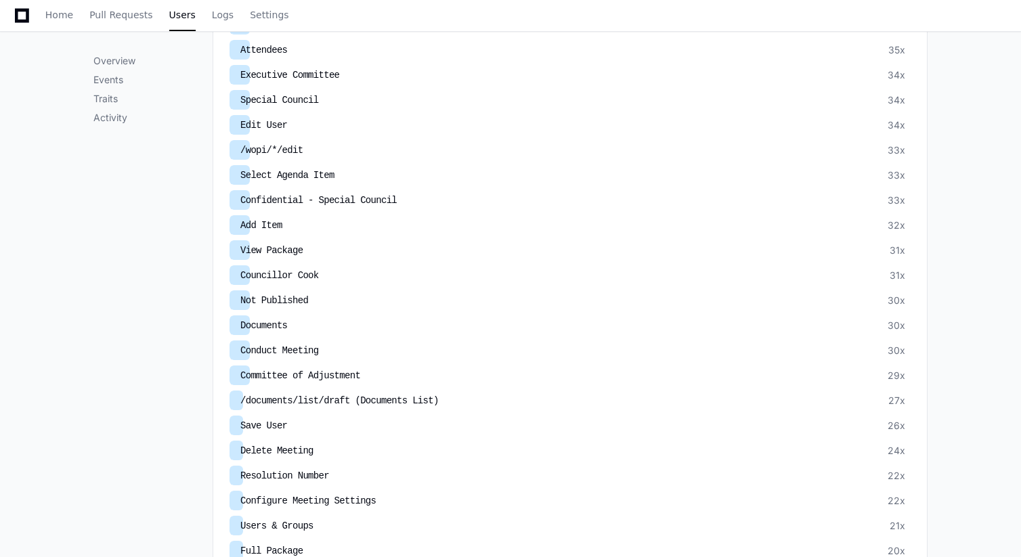
click at [264, 145] on span "/wopi/*/edit" at bounding box center [271, 150] width 62 height 11
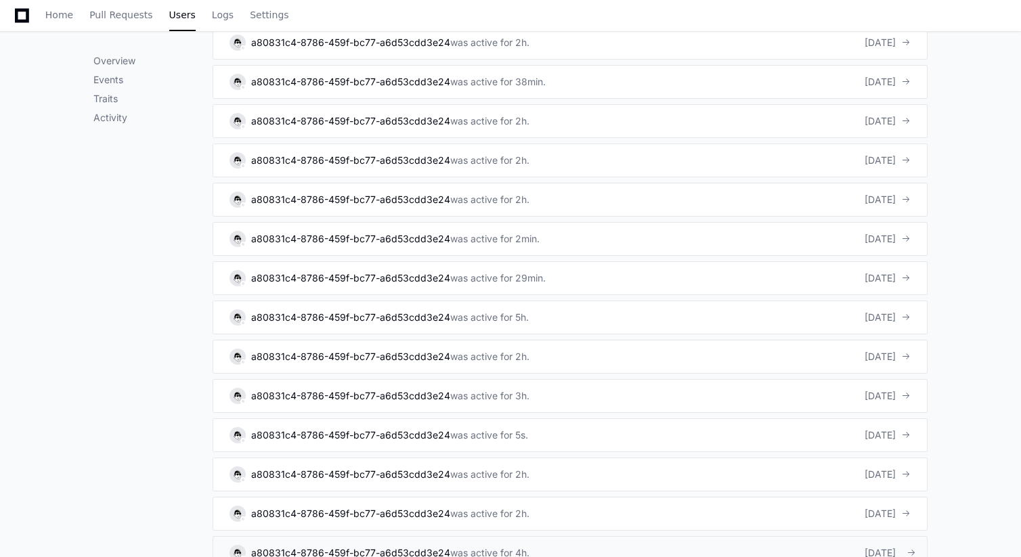
scroll to position [6996, 0]
click at [64, 17] on span "Home" at bounding box center [59, 15] width 28 height 8
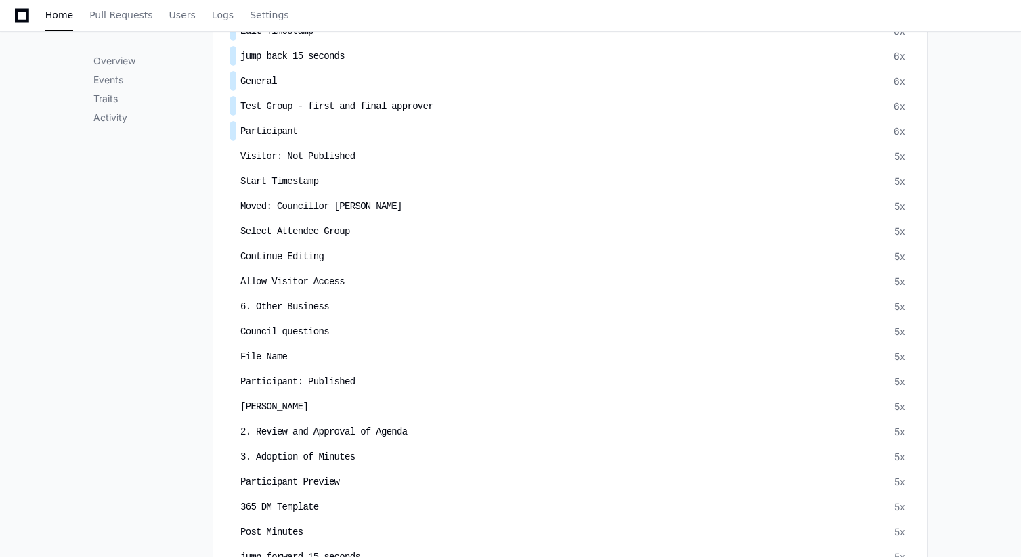
scroll to position [4884, 0]
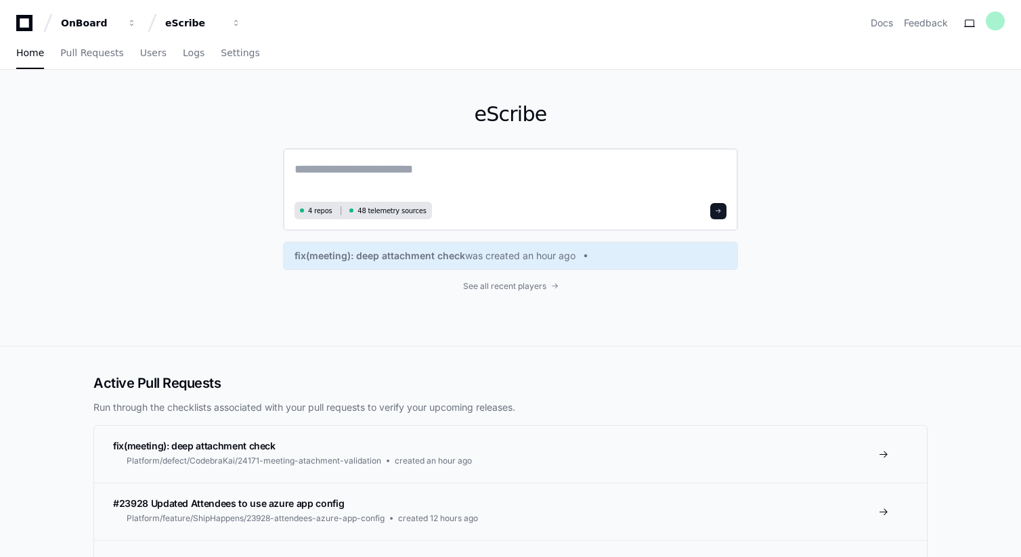
click at [394, 176] on textarea at bounding box center [511, 179] width 432 height 38
paste textarea "*****"
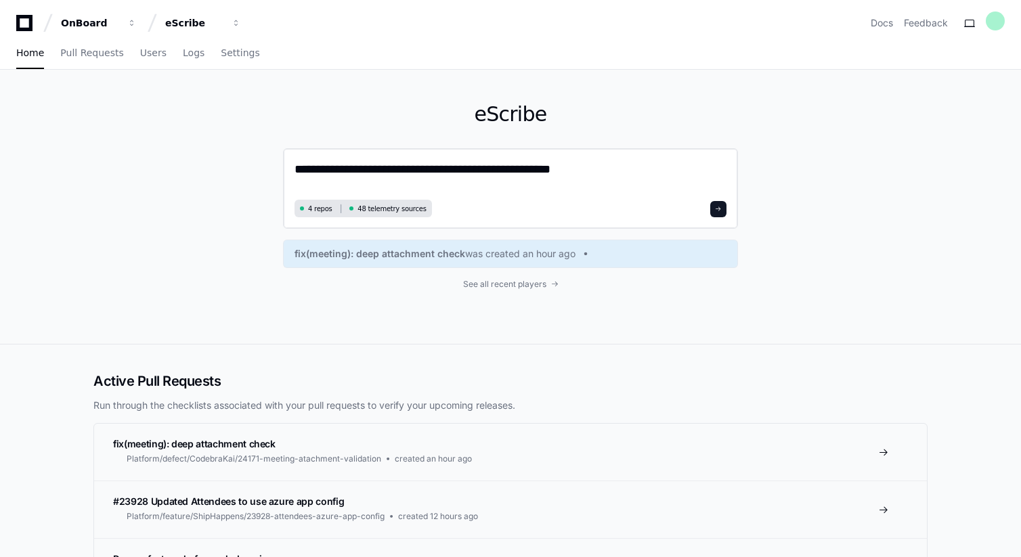
type textarea "**********"
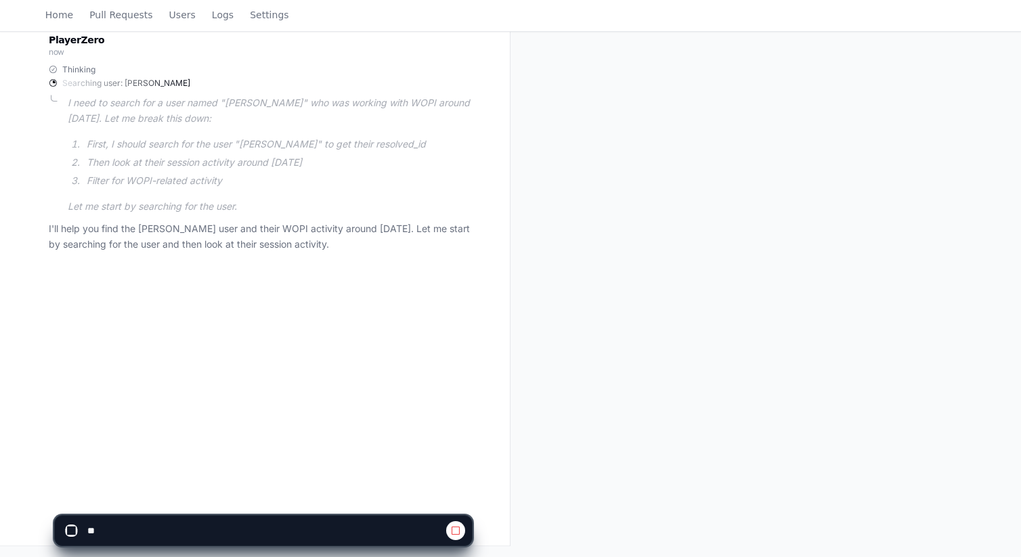
scroll to position [219, 0]
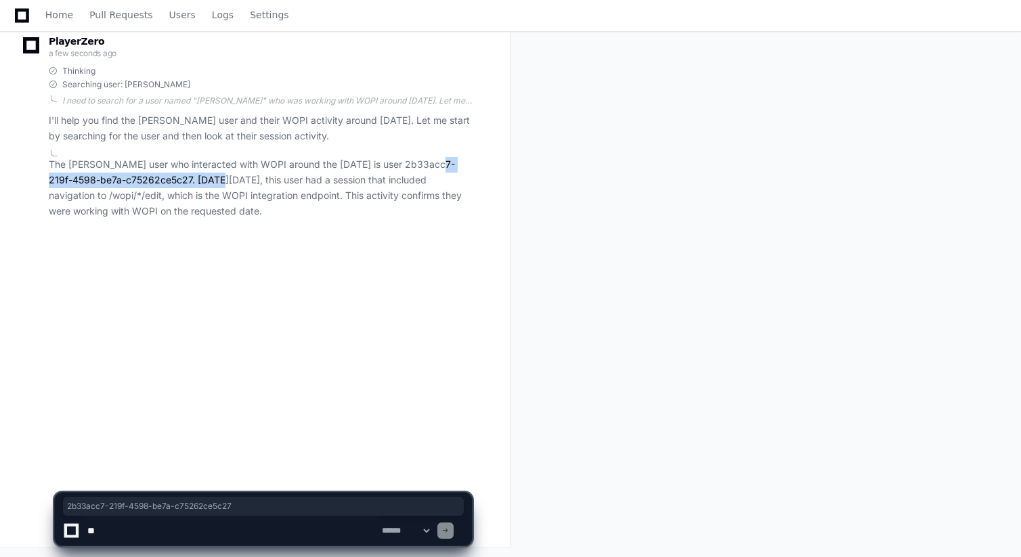
drag, startPoint x: 422, startPoint y: 161, endPoint x: 191, endPoint y: 174, distance: 231.3
click at [191, 174] on p "The [PERSON_NAME] user who interacted with WOPI around the [DATE] is user 2b33a…" at bounding box center [260, 188] width 423 height 62
copy p "2b33acc7-219f-4598-be7a-c75262ce5c27"
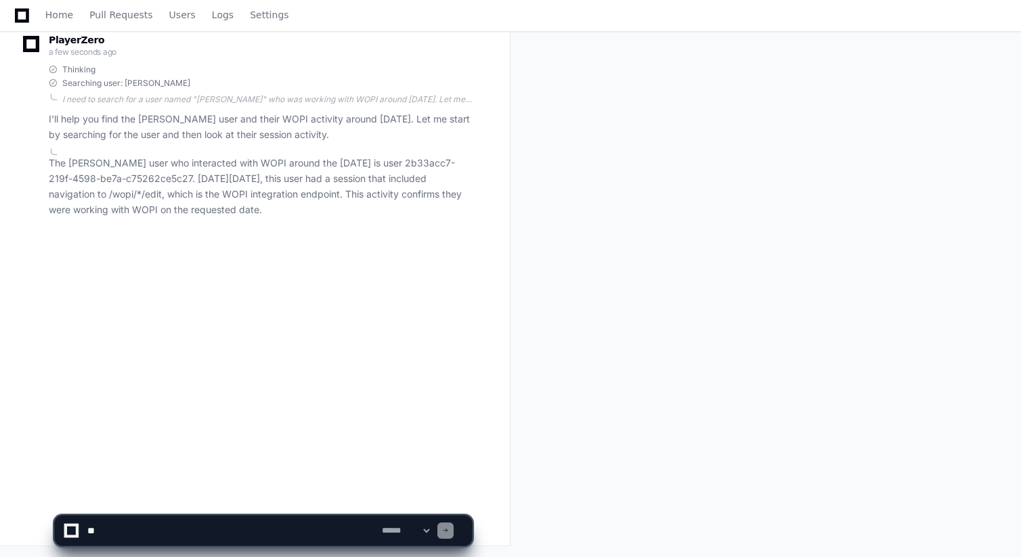
click at [212, 527] on textarea at bounding box center [232, 531] width 295 height 30
type textarea "**********"
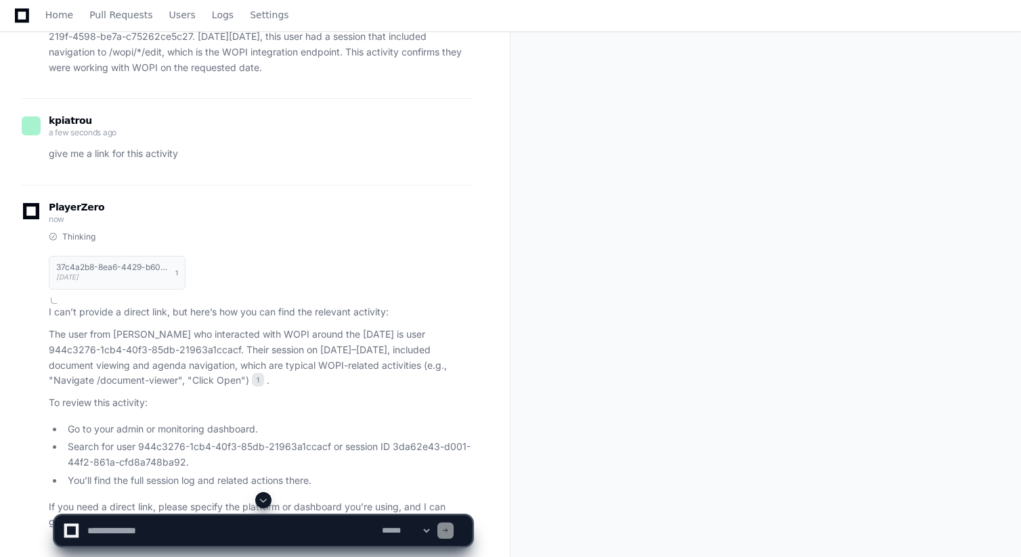
scroll to position [368, 0]
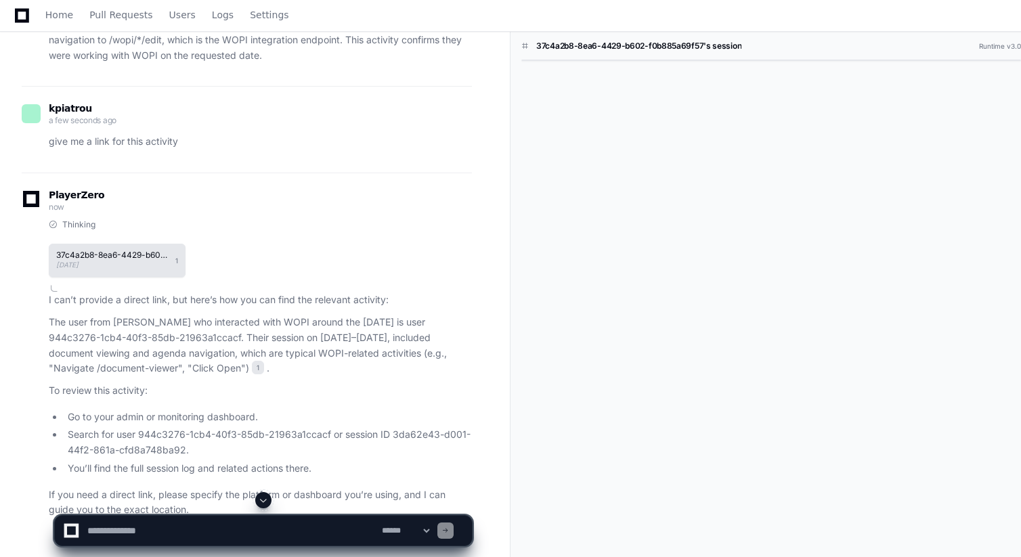
click at [100, 257] on h1 "37c4a2b8-8ea6-4429-b602-f0b885a69f57's session" at bounding box center [112, 255] width 112 height 8
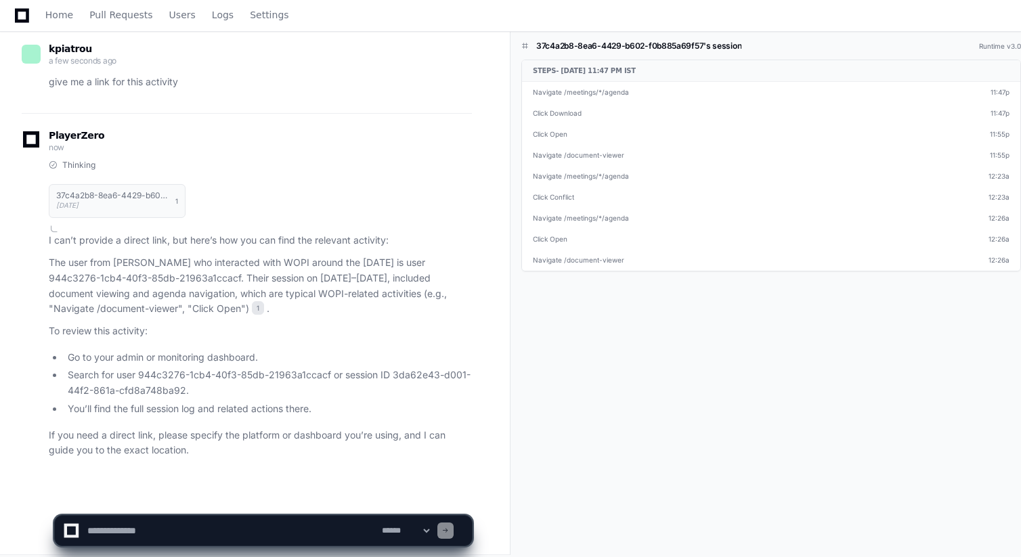
scroll to position [436, 0]
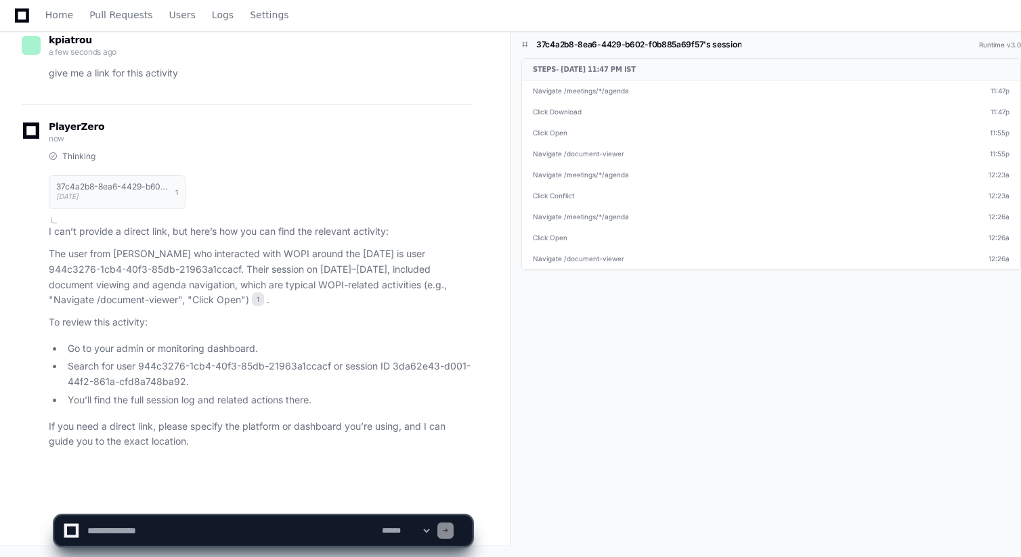
click at [627, 41] on h1 "37c4a2b8-8ea6-4429-b602-f0b885a69f57's session" at bounding box center [638, 44] width 205 height 11
click at [582, 240] on link "Click Open 12:26a" at bounding box center [771, 238] width 498 height 21
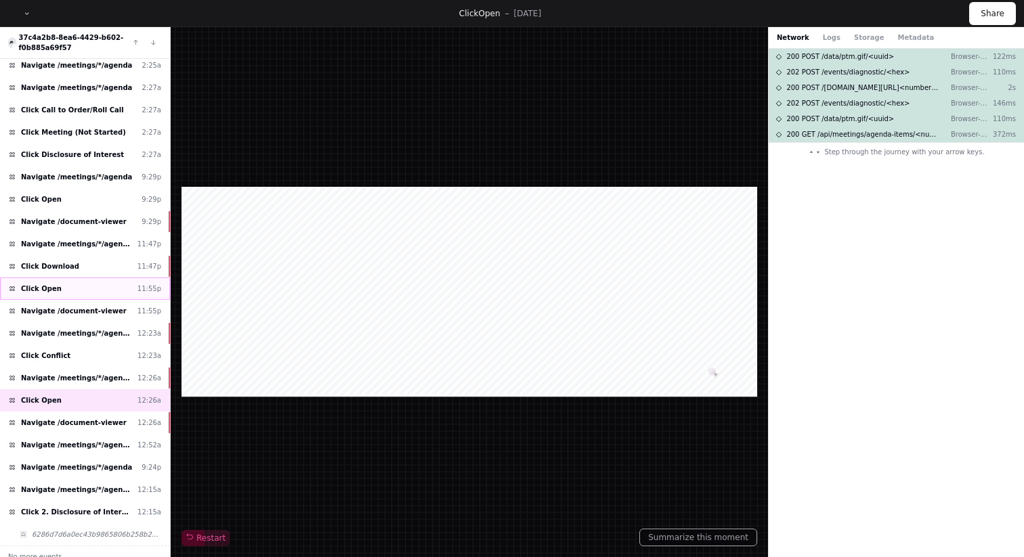
scroll to position [25, 0]
click at [56, 388] on div "Navigate /meetings/*/agenda 12:26a" at bounding box center [85, 379] width 170 height 22
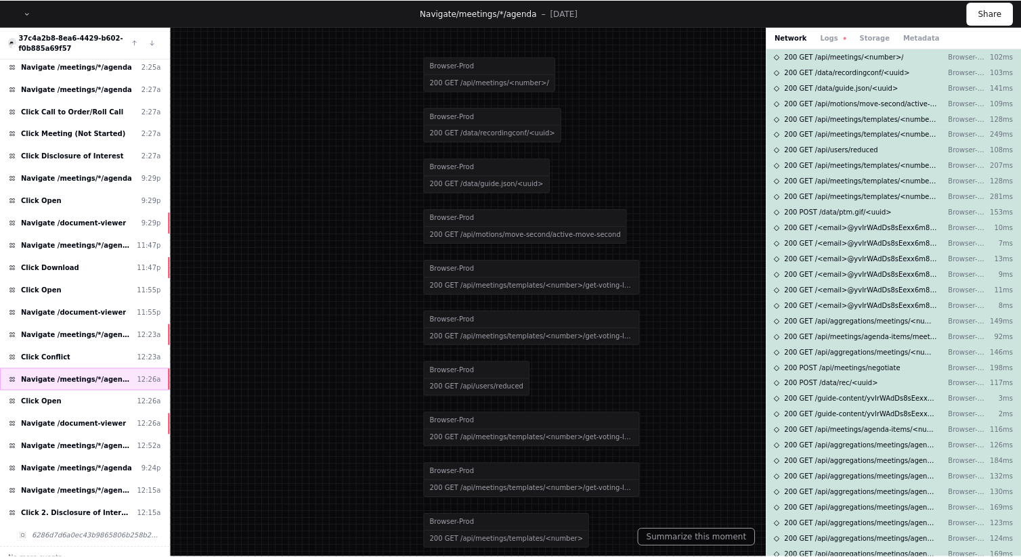
scroll to position [26, 0]
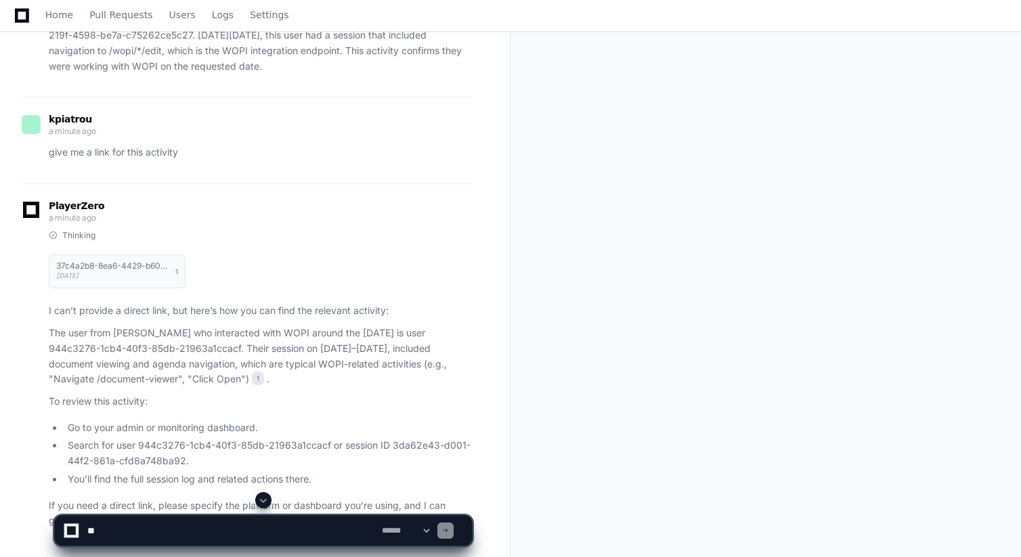
scroll to position [436, 0]
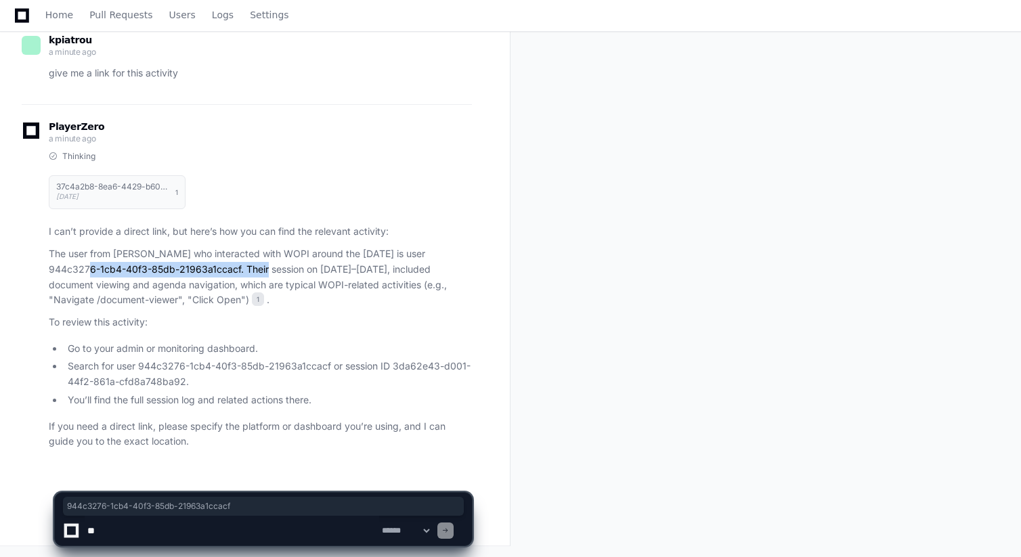
drag, startPoint x: 240, startPoint y: 268, endPoint x: 49, endPoint y: 269, distance: 190.3
click at [49, 269] on p "The user from Pickering who interacted with WOPI around the 10th of September i…" at bounding box center [260, 278] width 423 height 62
copy p "944c3276-1cb4-40f3-85db-21963a1ccacf"
click at [176, 22] on link "Users" at bounding box center [182, 15] width 26 height 31
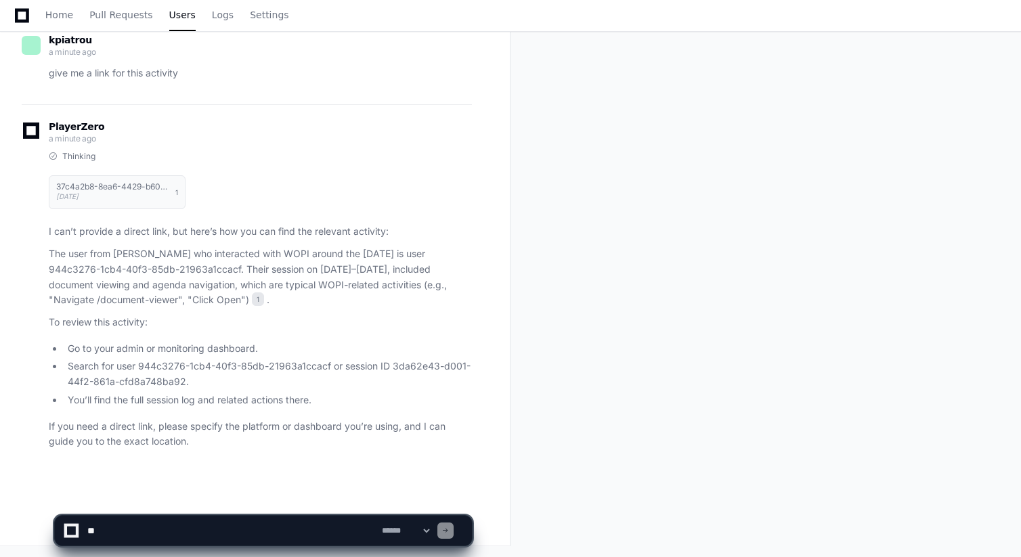
click at [420, 364] on li "Search for user 944c3276-1cb4-40f3-85db-21963a1ccacf or session ID 3da62e43-d00…" at bounding box center [268, 374] width 408 height 31
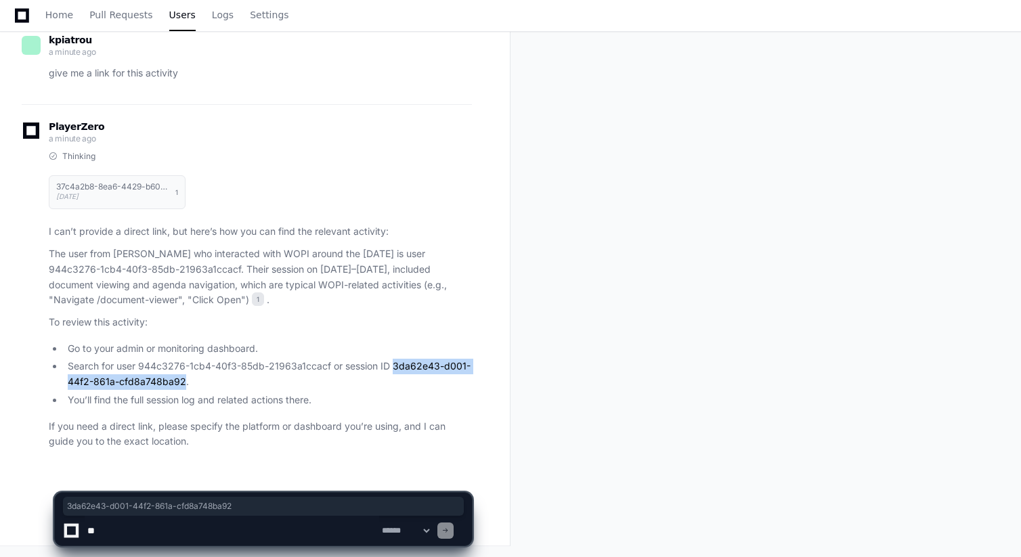
drag, startPoint x: 420, startPoint y: 364, endPoint x: 181, endPoint y: 381, distance: 239.6
click at [181, 381] on li "Search for user 944c3276-1cb4-40f3-85db-21963a1ccacf or session ID 3da62e43-d00…" at bounding box center [268, 374] width 408 height 31
copy li "3da62e43-d001-44f2-861a-cfd8a748ba92"
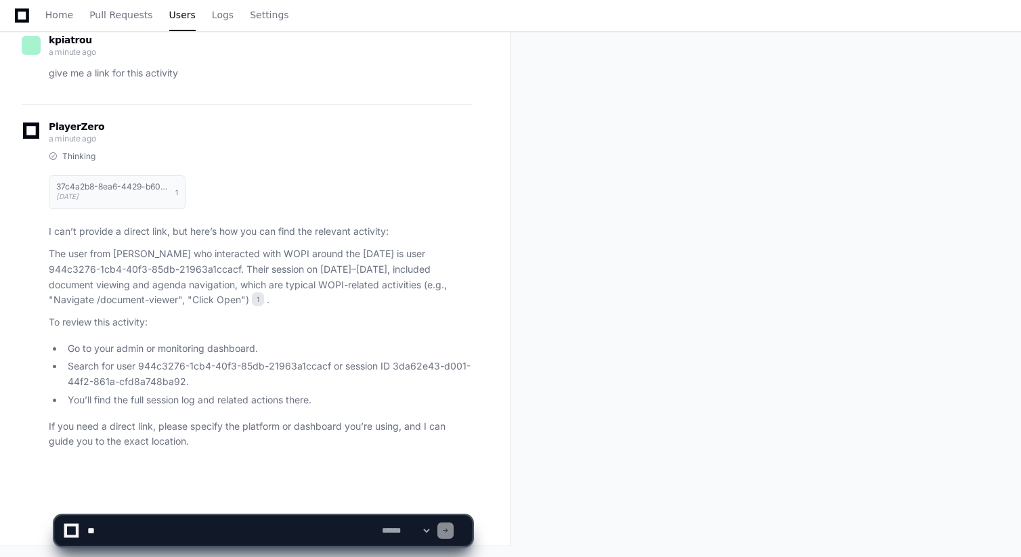
click at [228, 400] on li "You’ll find the full session log and related actions there." at bounding box center [268, 401] width 408 height 16
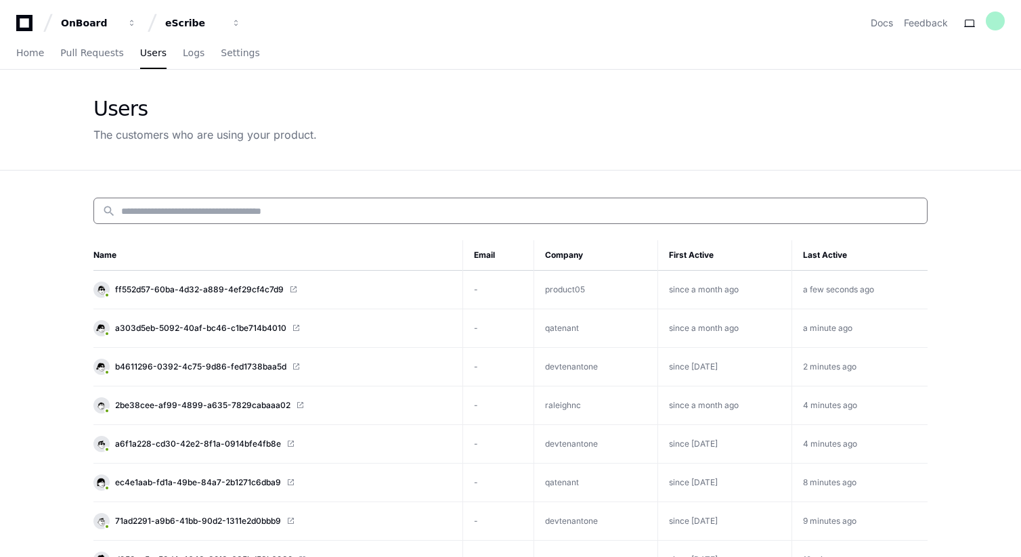
click at [163, 211] on input at bounding box center [520, 212] width 798 height 14
paste input "**********"
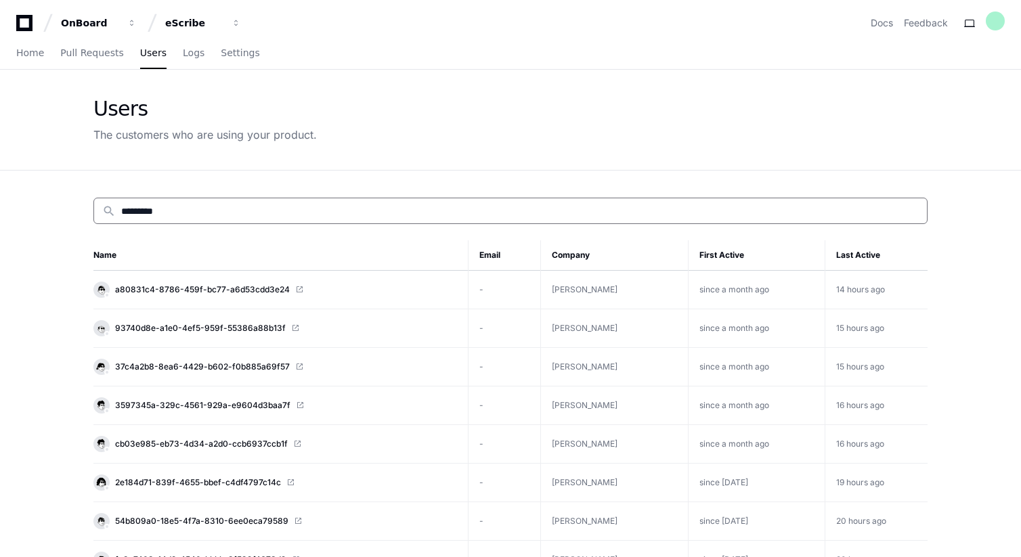
click at [167, 210] on input "*********" at bounding box center [520, 212] width 798 height 14
paste input "**********"
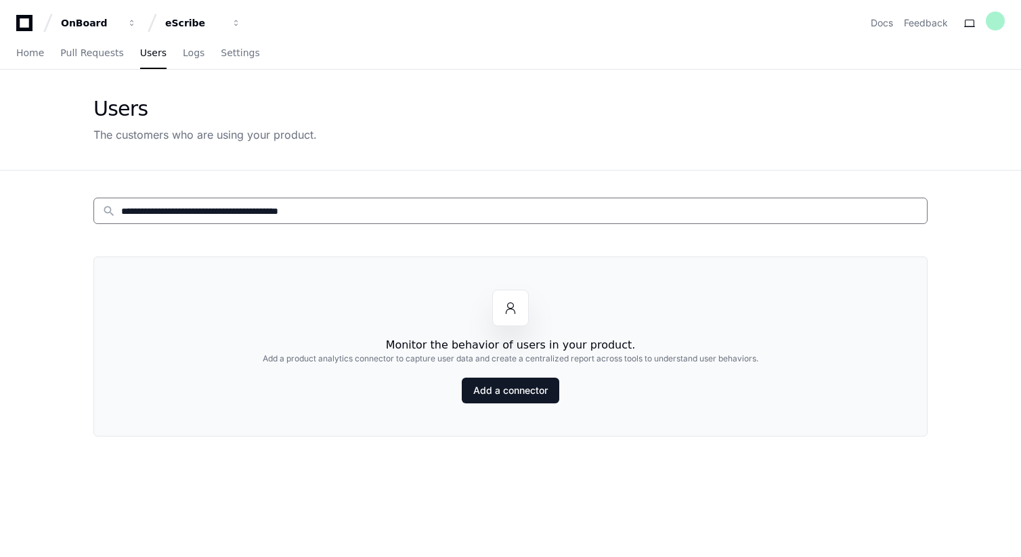
paste input
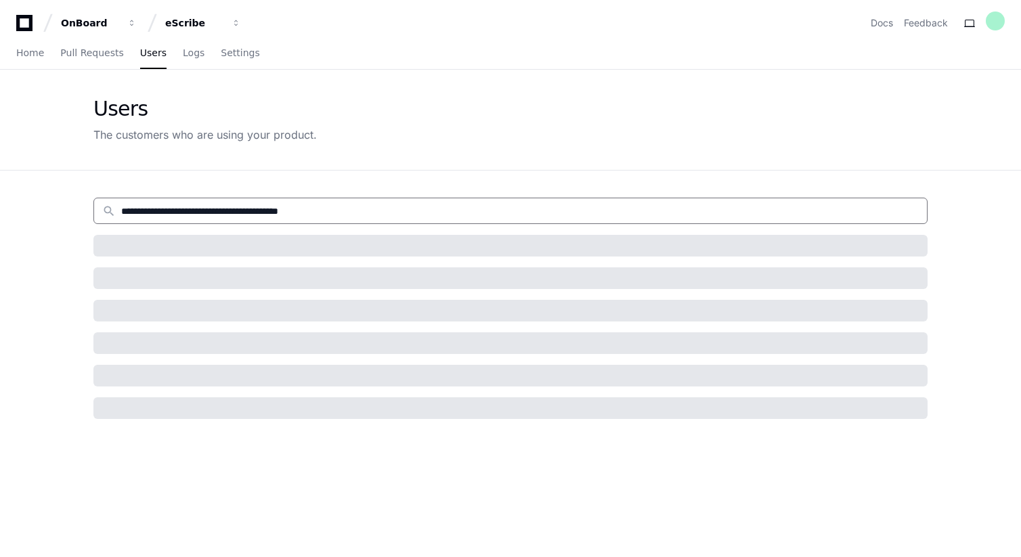
type input "*********"
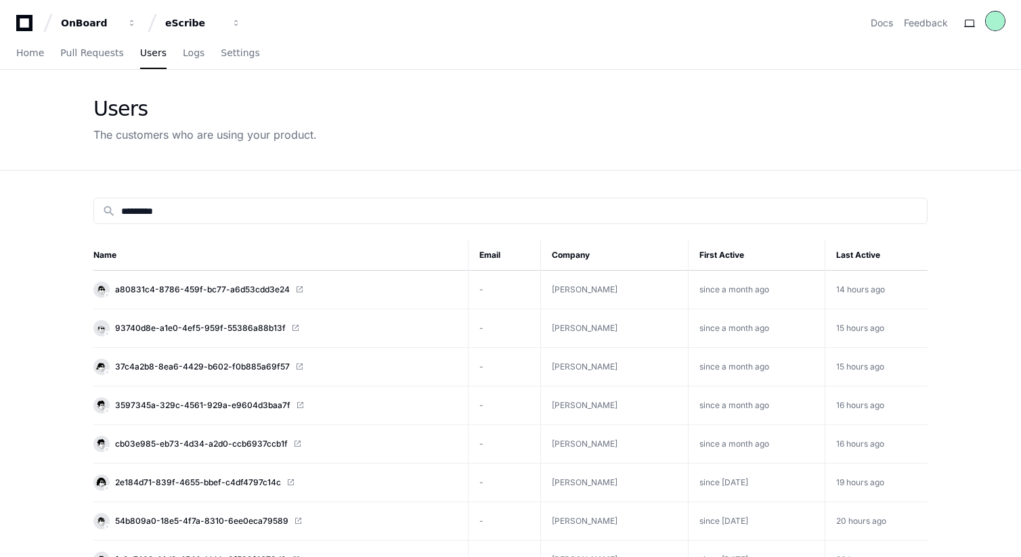
click at [998, 22] on div at bounding box center [995, 21] width 19 height 19
click at [880, 20] on link "Docs" at bounding box center [882, 23] width 22 height 14
click at [876, 22] on link "Docs" at bounding box center [882, 23] width 22 height 14
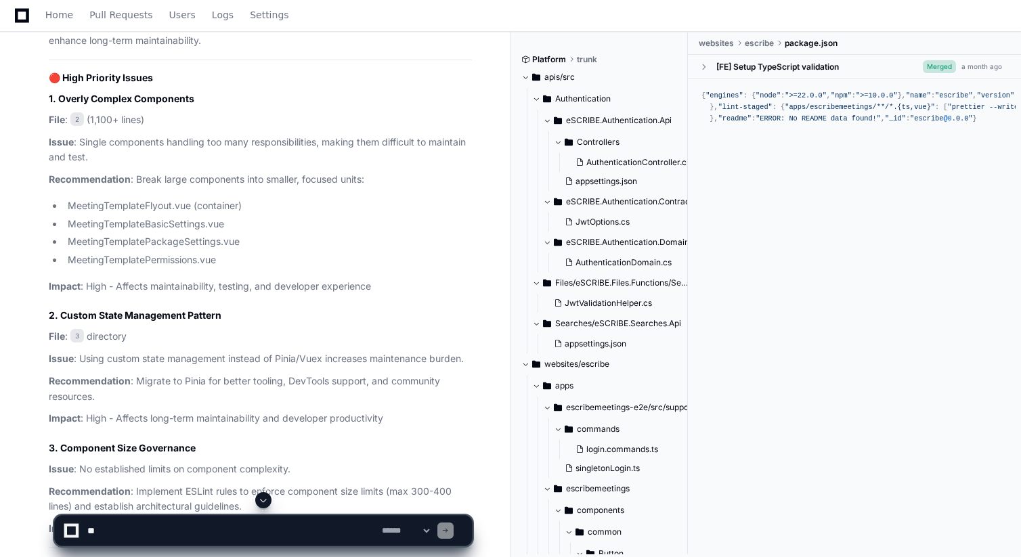
scroll to position [2792, 0]
